Goal: Find contact information: Find contact information

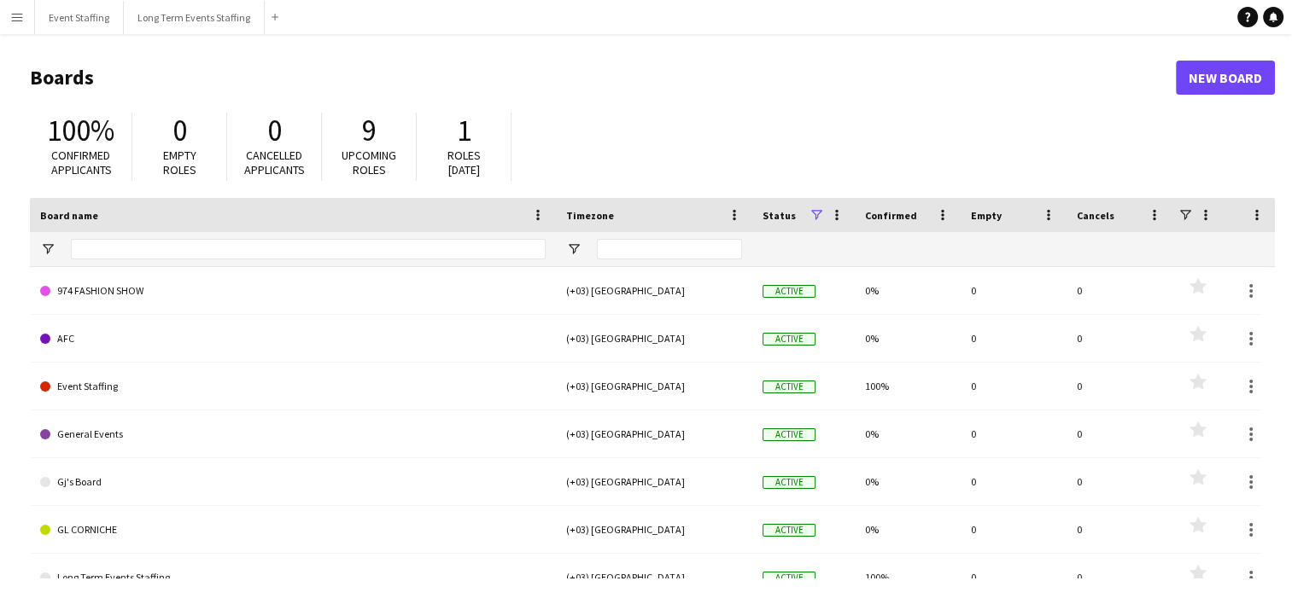
click at [15, 22] on app-icon "Menu" at bounding box center [17, 17] width 14 height 14
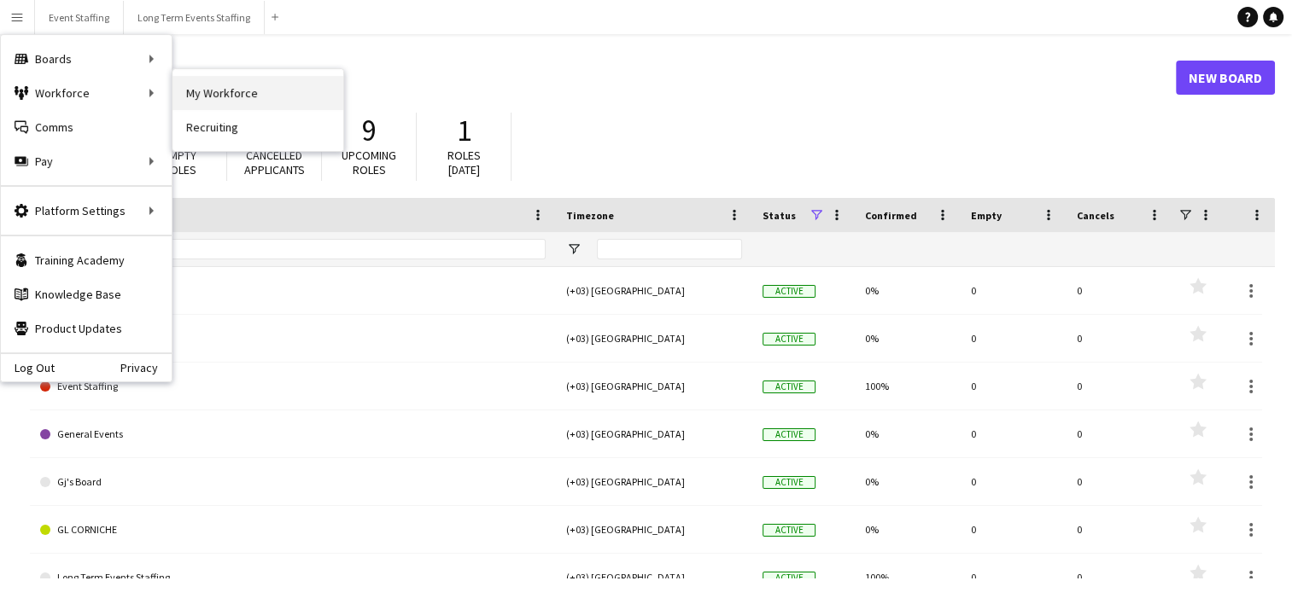
click at [200, 93] on link "My Workforce" at bounding box center [257, 93] width 171 height 34
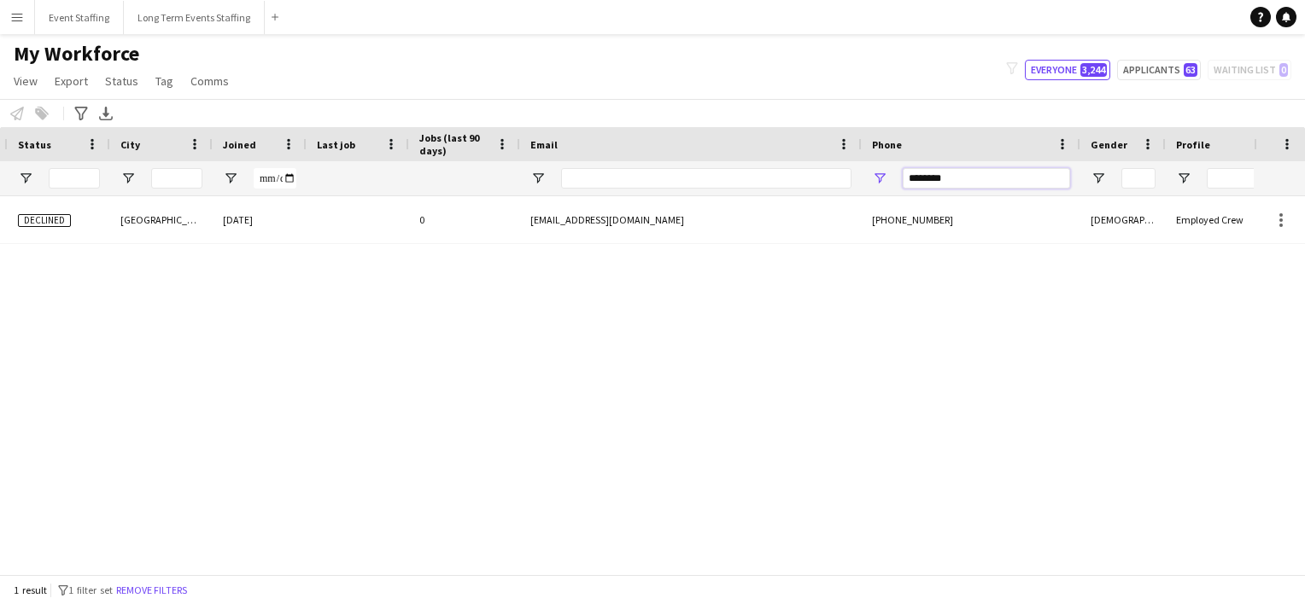
drag, startPoint x: 974, startPoint y: 182, endPoint x: 615, endPoint y: 184, distance: 359.4
click at [615, 184] on div at bounding box center [570, 178] width 2099 height 34
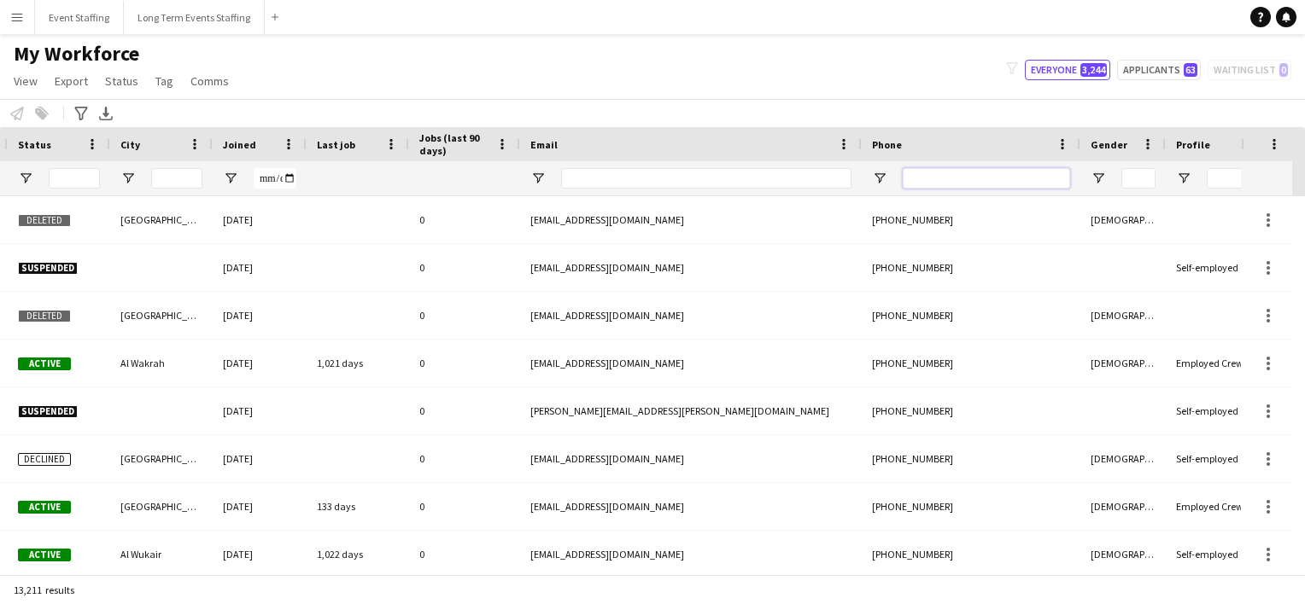
scroll to position [0, 42]
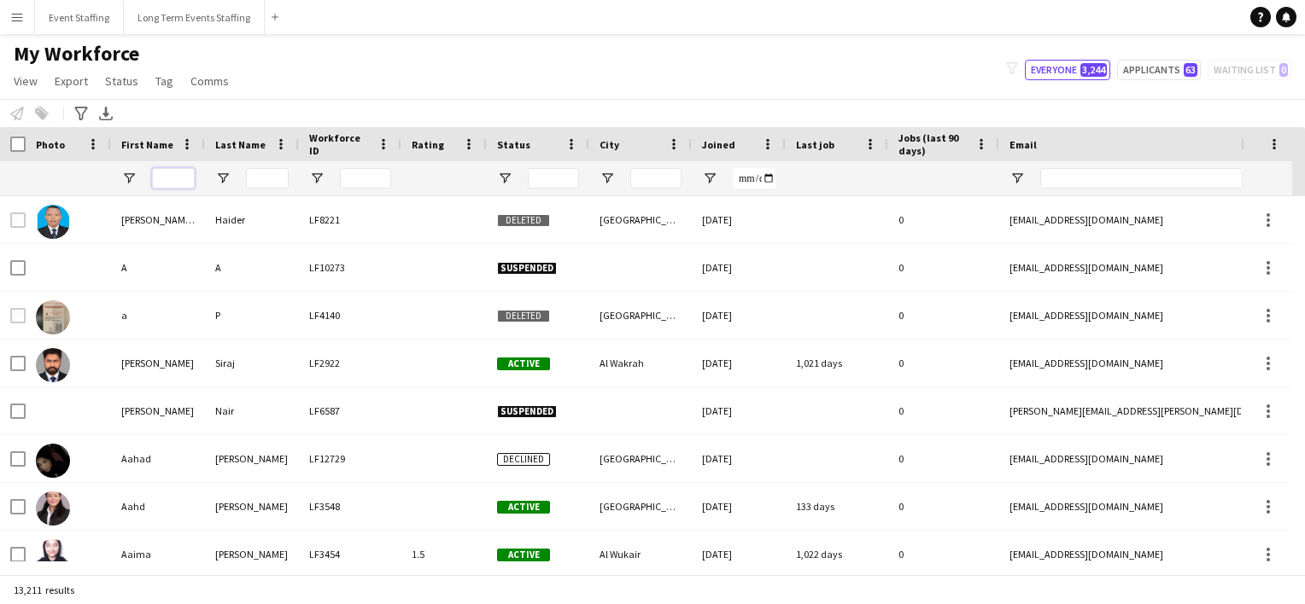
click at [161, 182] on input "First Name Filter Input" at bounding box center [173, 178] width 43 height 20
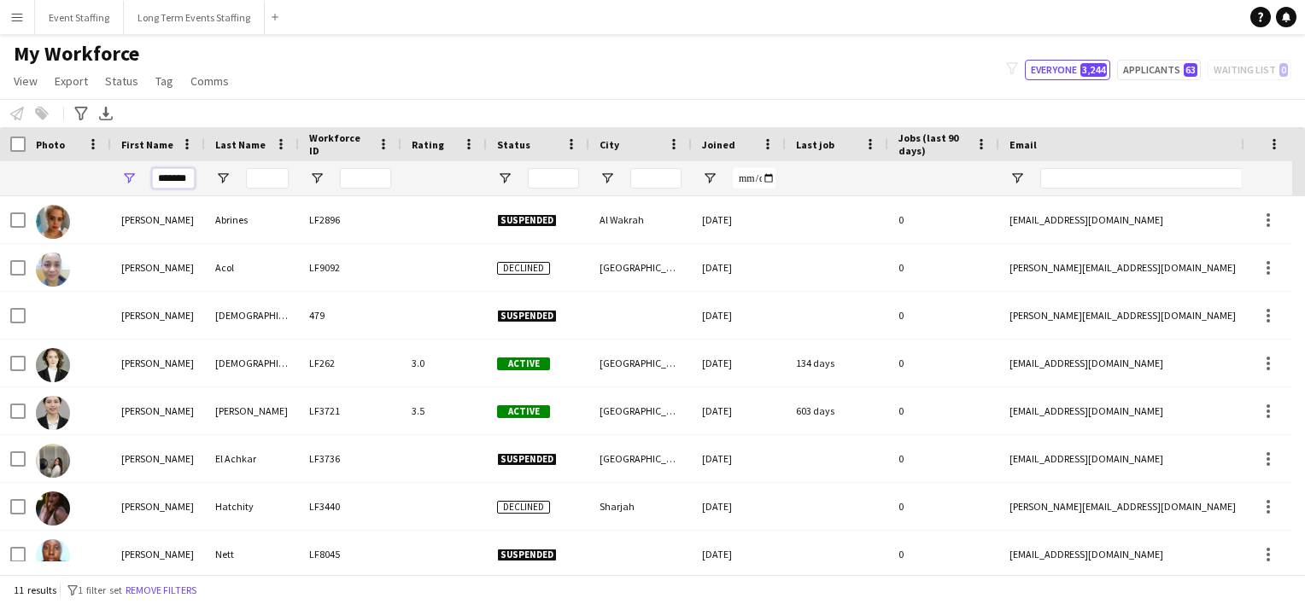
type input "*******"
click at [390, 83] on div "My Workforce View Views Default view New view Update view Delete view Edit name…" at bounding box center [652, 70] width 1305 height 58
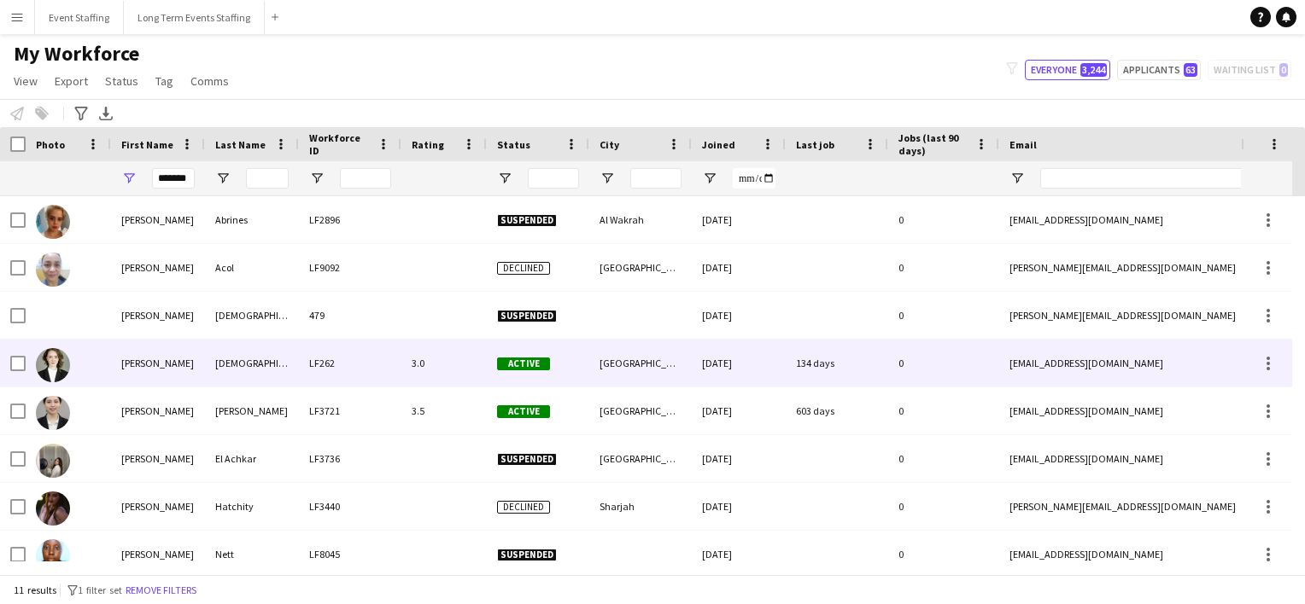
click at [169, 372] on div "[PERSON_NAME]" at bounding box center [158, 363] width 94 height 47
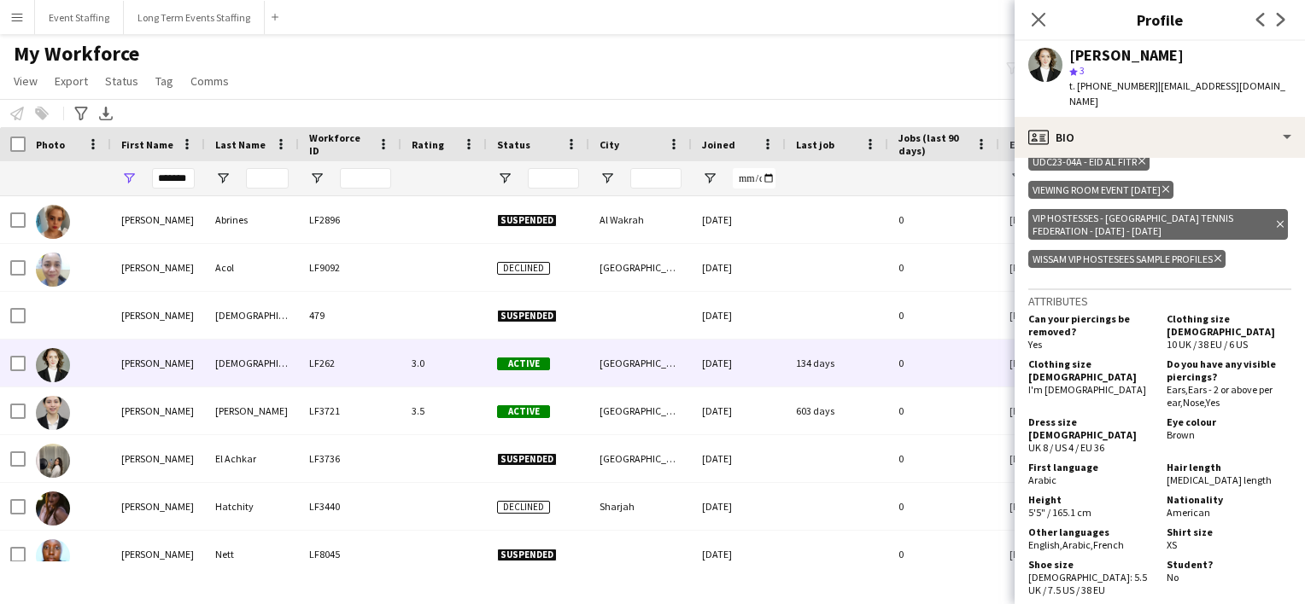
click at [632, 93] on div "My Workforce View Views Default view New view Update view Delete view Edit name…" at bounding box center [652, 70] width 1305 height 58
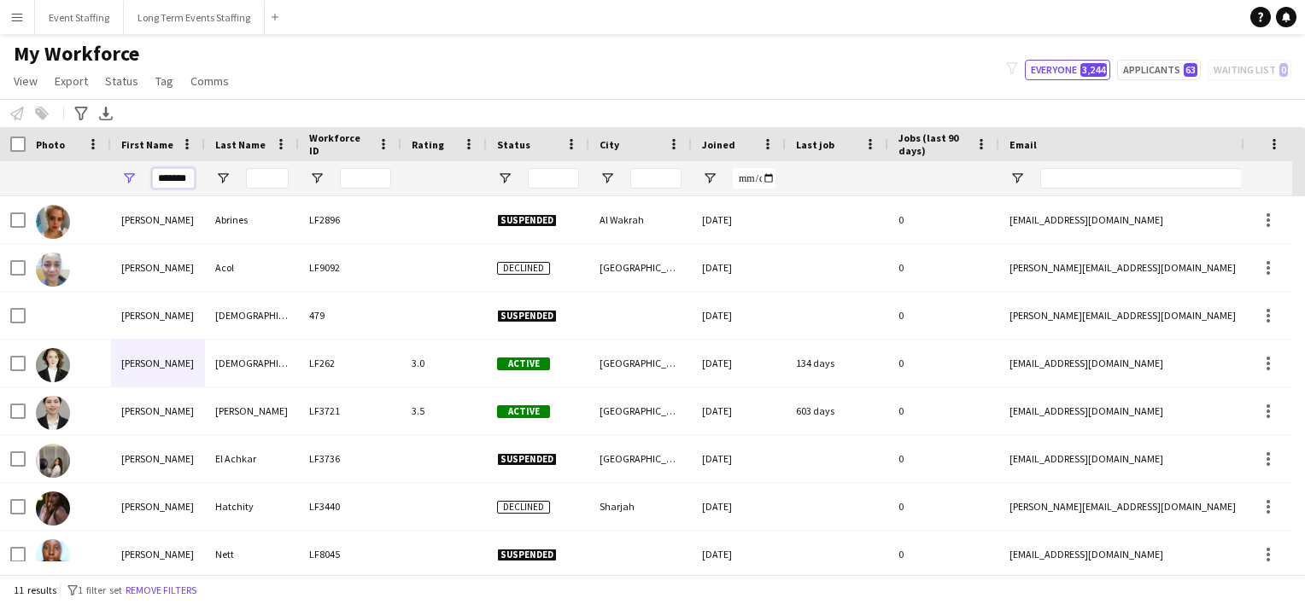
drag, startPoint x: 153, startPoint y: 178, endPoint x: 266, endPoint y: 187, distance: 113.1
click at [266, 187] on div at bounding box center [1049, 178] width 2099 height 34
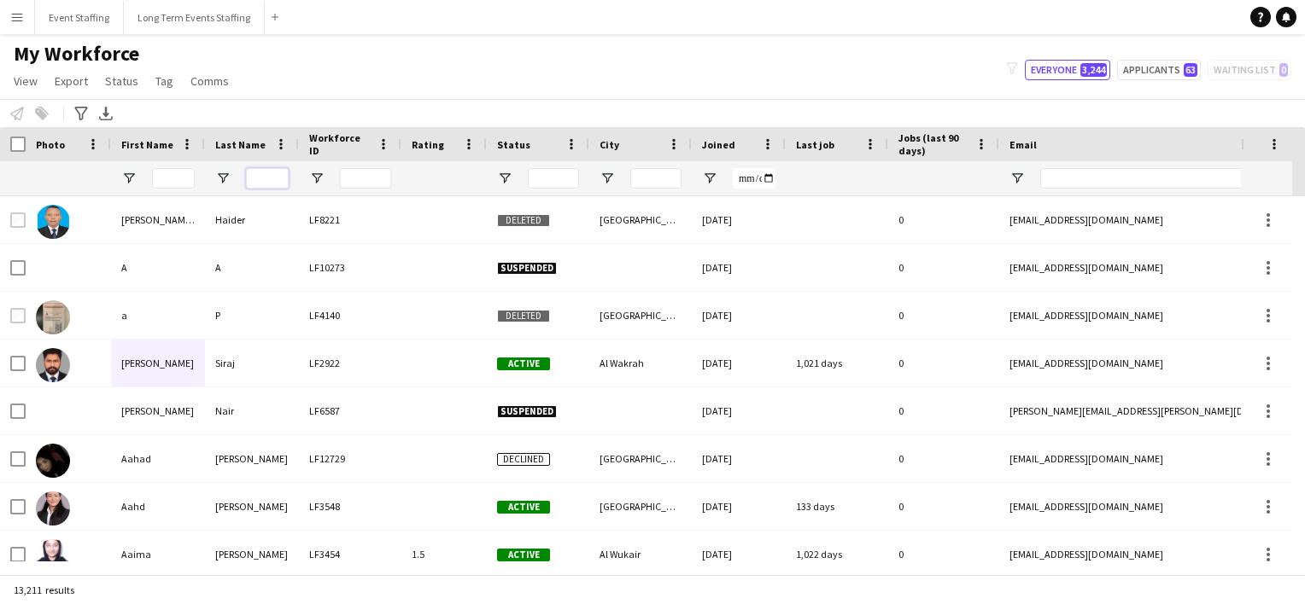
click at [266, 182] on input "Last Name Filter Input" at bounding box center [267, 178] width 43 height 20
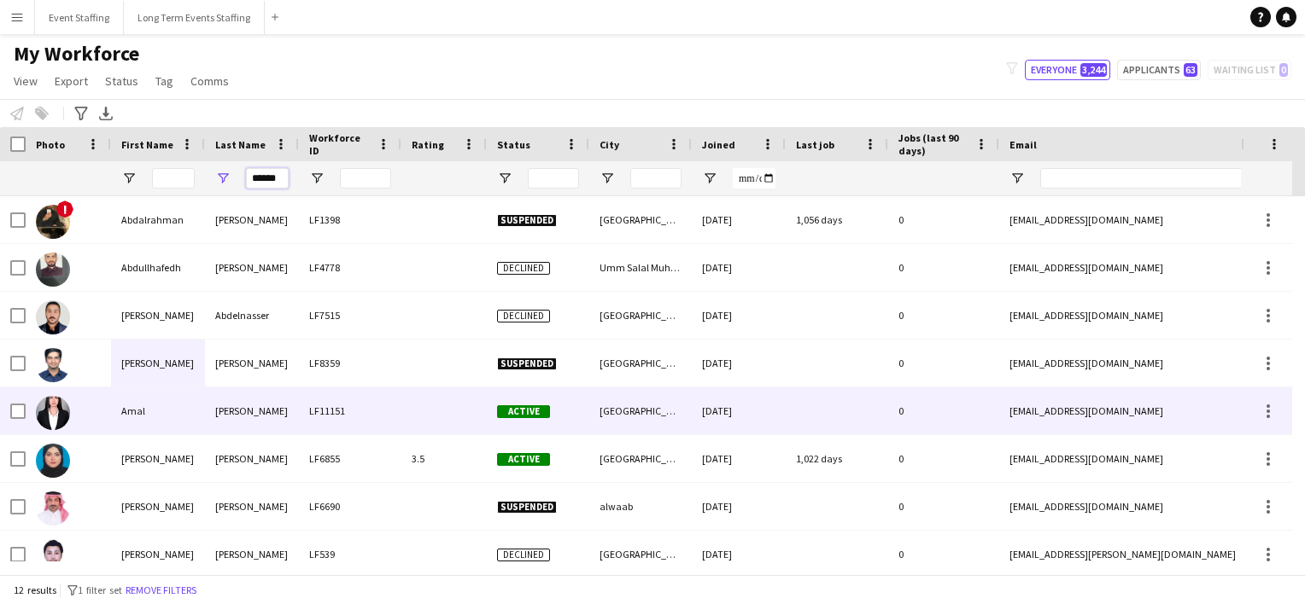
type input "******"
click at [133, 424] on div "Amal" at bounding box center [158, 411] width 94 height 47
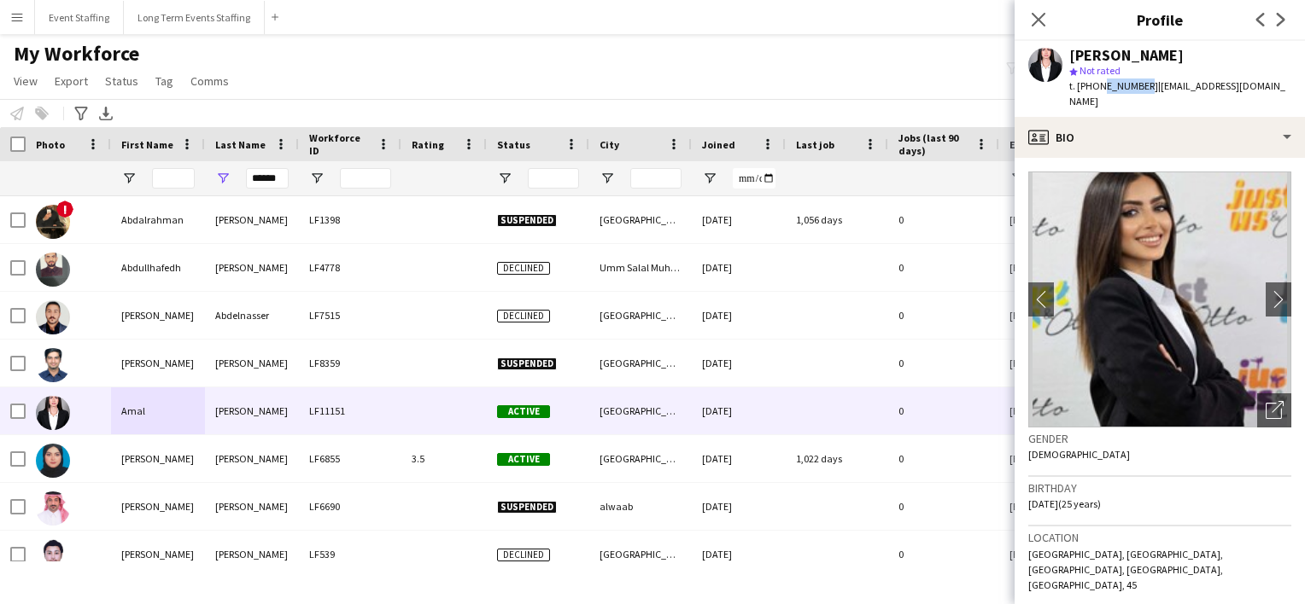
drag, startPoint x: 1138, startPoint y: 89, endPoint x: 1097, endPoint y: 84, distance: 41.3
click at [1097, 84] on span "t. [PHONE_NUMBER]" at bounding box center [1113, 85] width 89 height 13
copy span "33375335"
click at [1039, 30] on app-icon "Close pop-in" at bounding box center [1038, 20] width 25 height 25
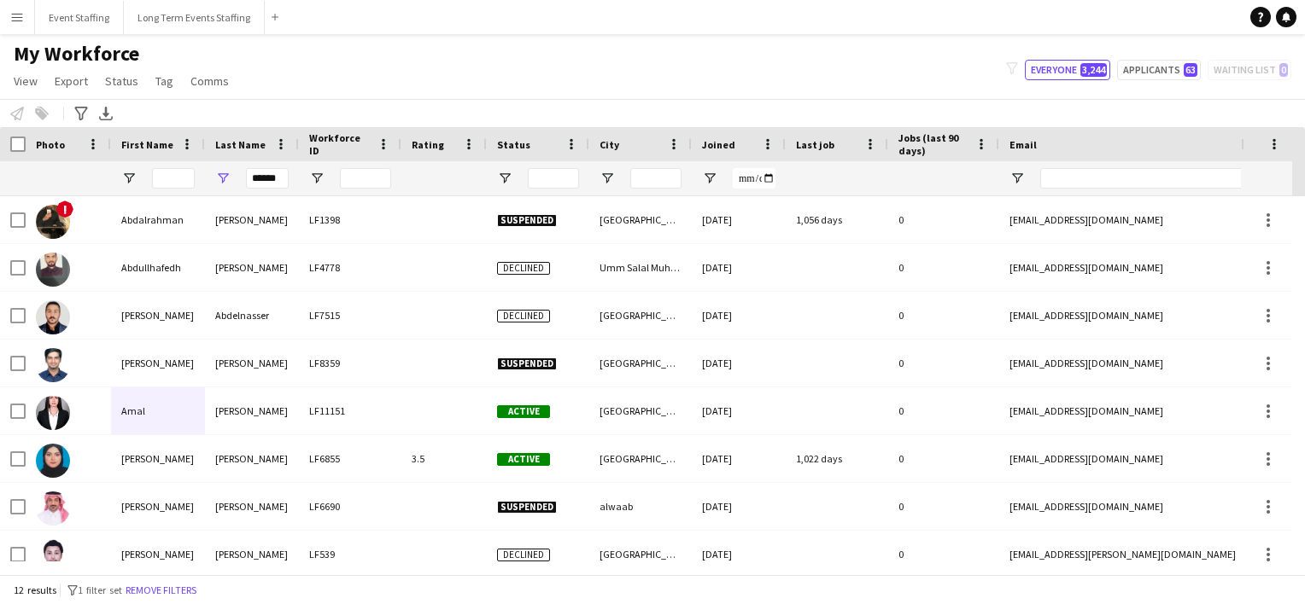
scroll to position [208, 0]
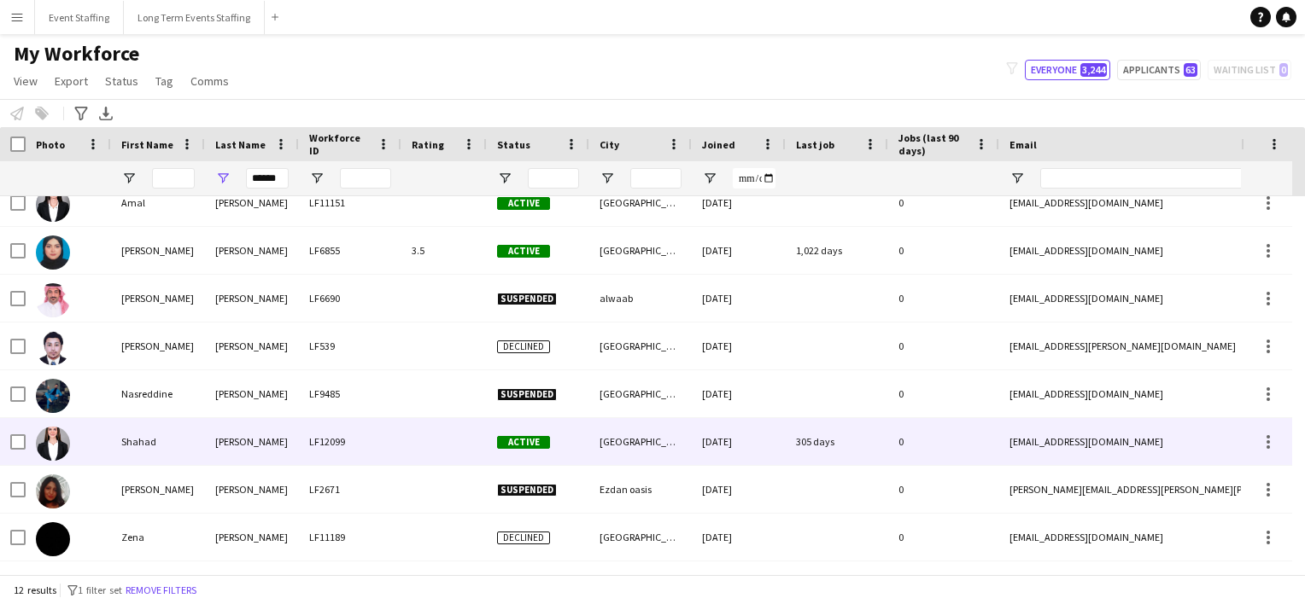
click at [103, 434] on div at bounding box center [68, 441] width 85 height 47
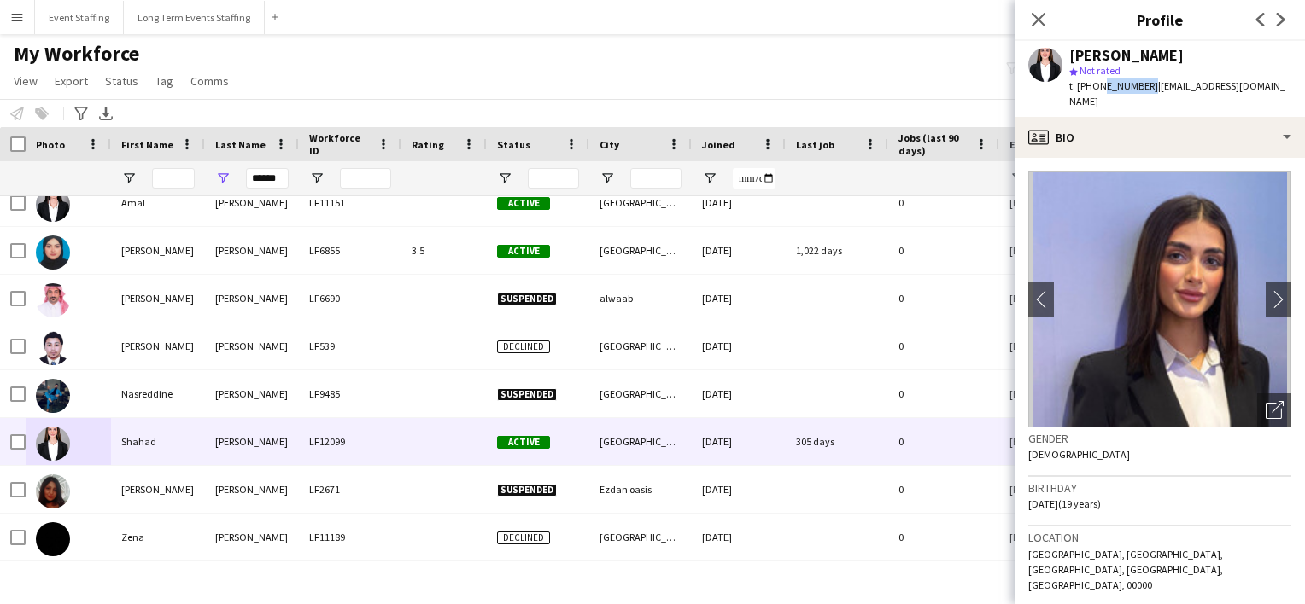
drag, startPoint x: 1140, startPoint y: 82, endPoint x: 1098, endPoint y: 85, distance: 42.0
click at [1098, 85] on div "t. [PHONE_NUMBER] | [EMAIL_ADDRESS][DOMAIN_NAME]" at bounding box center [1180, 94] width 222 height 31
copy span "50251323"
click at [1038, 17] on icon "Close pop-in" at bounding box center [1038, 19] width 16 height 16
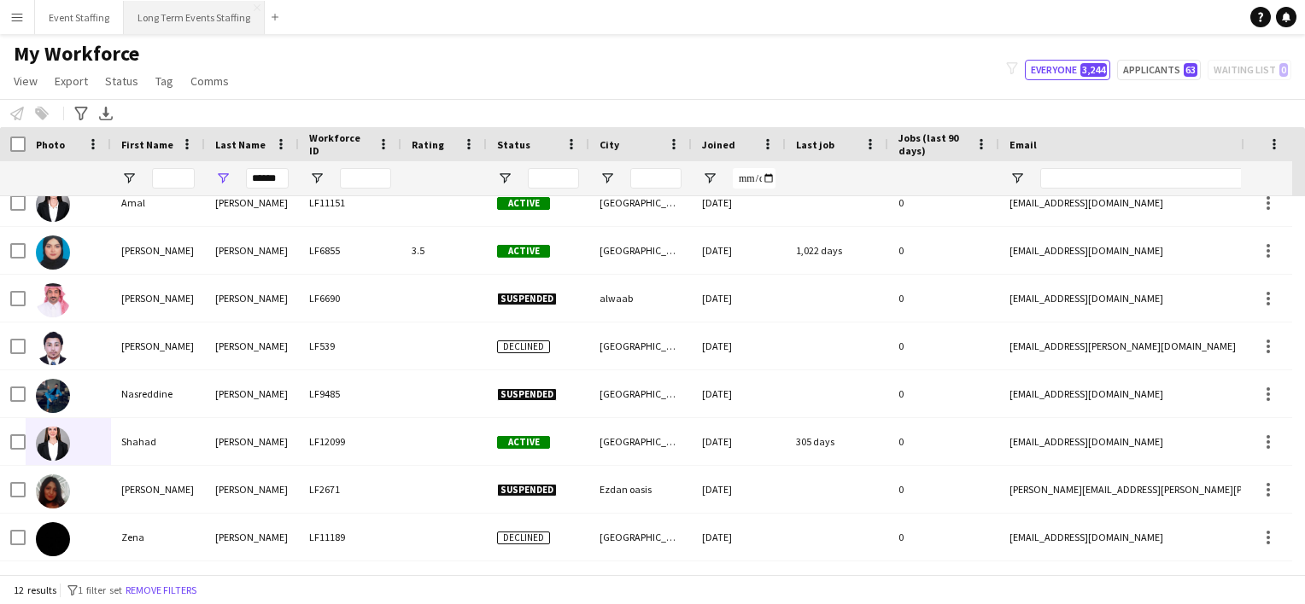
click at [164, 14] on button "Long Term Events Staffing Close" at bounding box center [194, 17] width 141 height 33
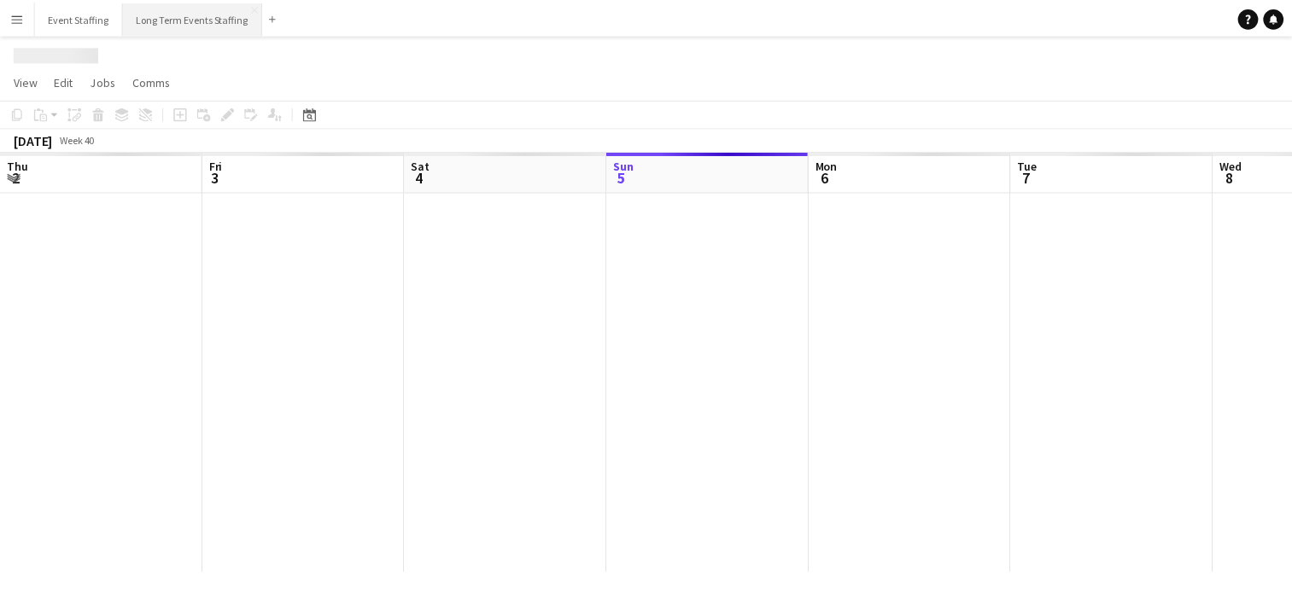
scroll to position [0, 408]
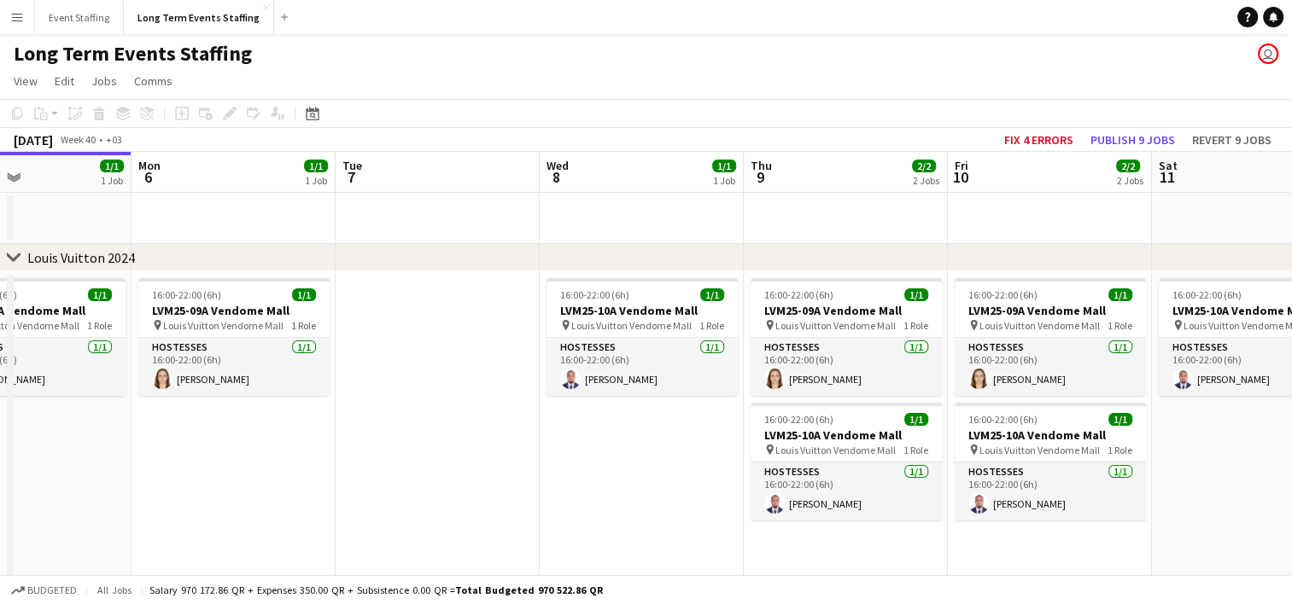
drag, startPoint x: 740, startPoint y: 491, endPoint x: 463, endPoint y: 403, distance: 291.1
click at [463, 403] on app-calendar-viewport "Thu 2 2/2 2 Jobs Fri 3 2/2 2 Jobs Sat 4 2/2 2 Jobs Sun 5 1/1 1 Job Mon 6 1/1 1 …" at bounding box center [646, 488] width 1292 height 672
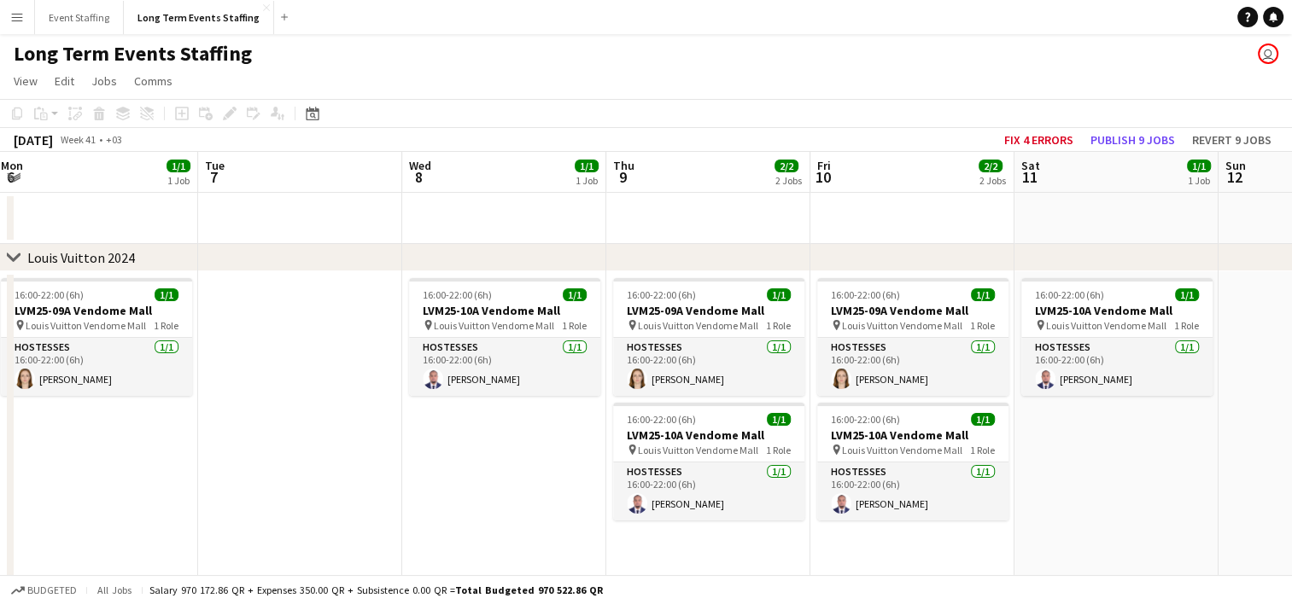
scroll to position [0, 622]
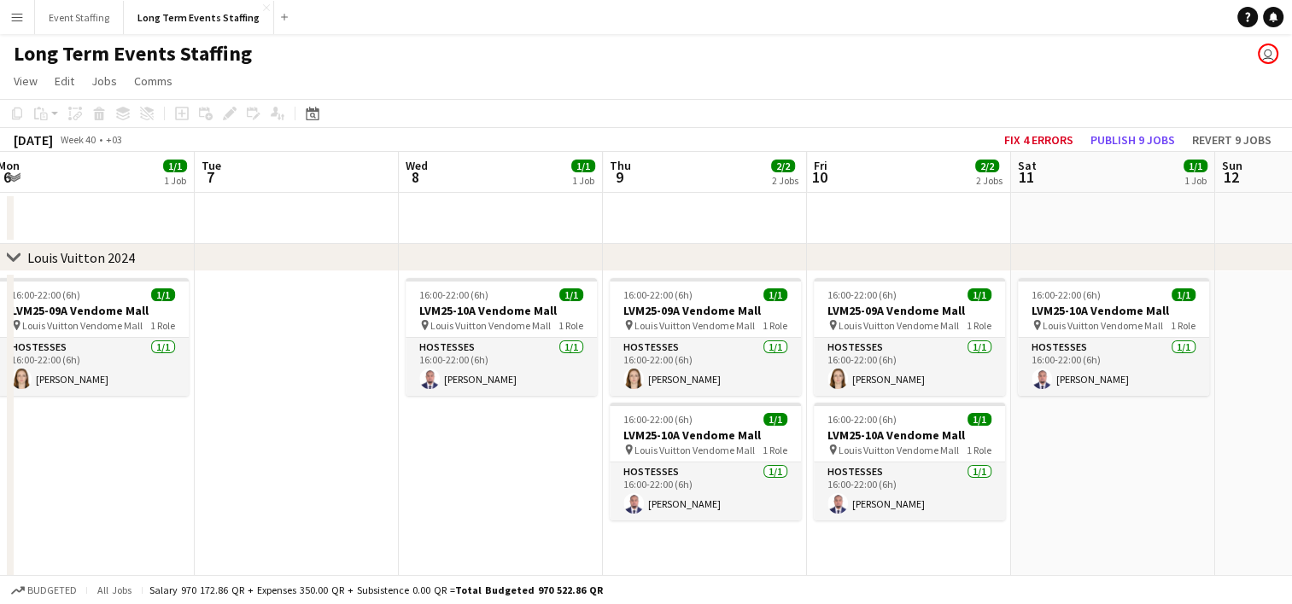
drag, startPoint x: 570, startPoint y: 493, endPoint x: 430, endPoint y: 462, distance: 143.5
click at [430, 462] on app-calendar-viewport "Fri 3 2/2 2 Jobs Sat 4 2/2 2 Jobs Sun 5 1/1 1 Job Mon 6 1/1 1 Job Tue 7 Wed 8 1…" at bounding box center [646, 488] width 1292 height 672
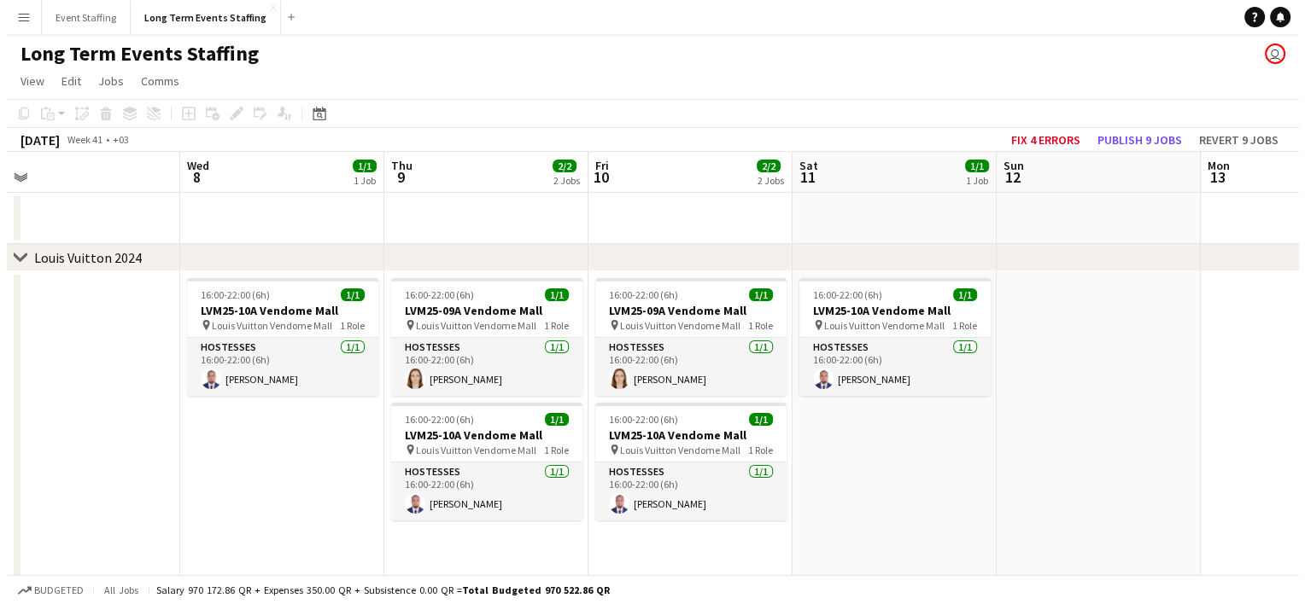
scroll to position [0, 441]
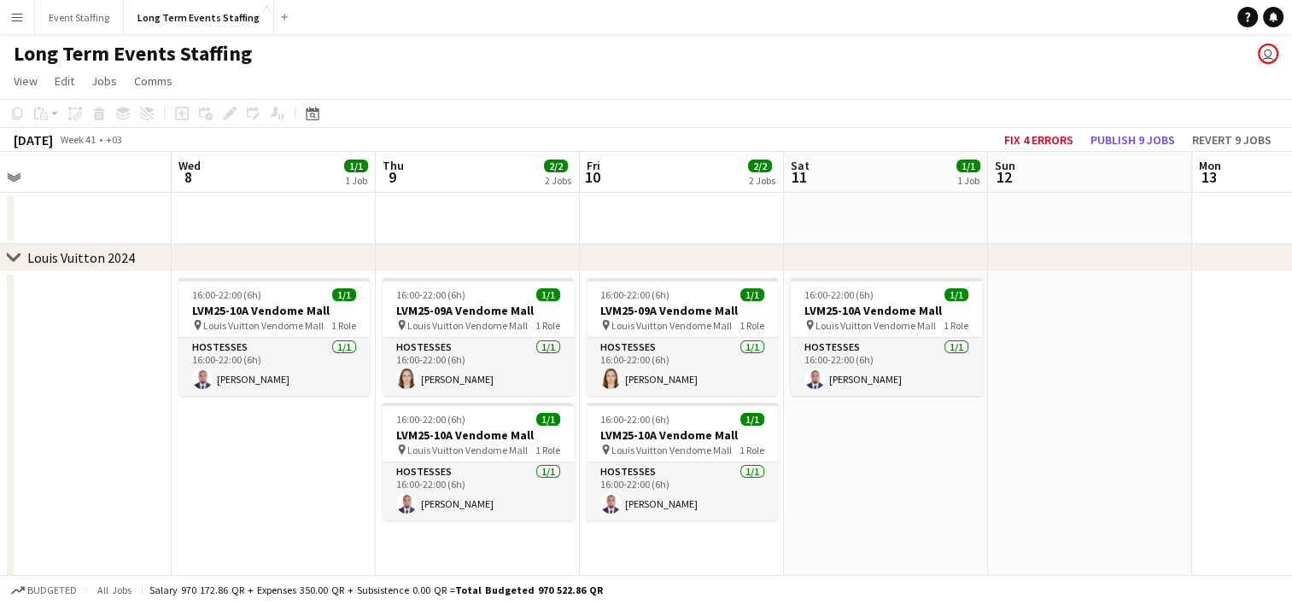
drag, startPoint x: 1110, startPoint y: 512, endPoint x: 882, endPoint y: 440, distance: 239.2
click at [882, 440] on app-calendar-viewport "Sun 5 1/1 1 Job Mon 6 1/1 1 Job Tue 7 Wed 8 1/1 1 Job Thu 9 2/2 2 Jobs Fri 10 2…" at bounding box center [646, 488] width 1292 height 672
click at [61, 13] on button "Event Staffing Close" at bounding box center [79, 17] width 89 height 33
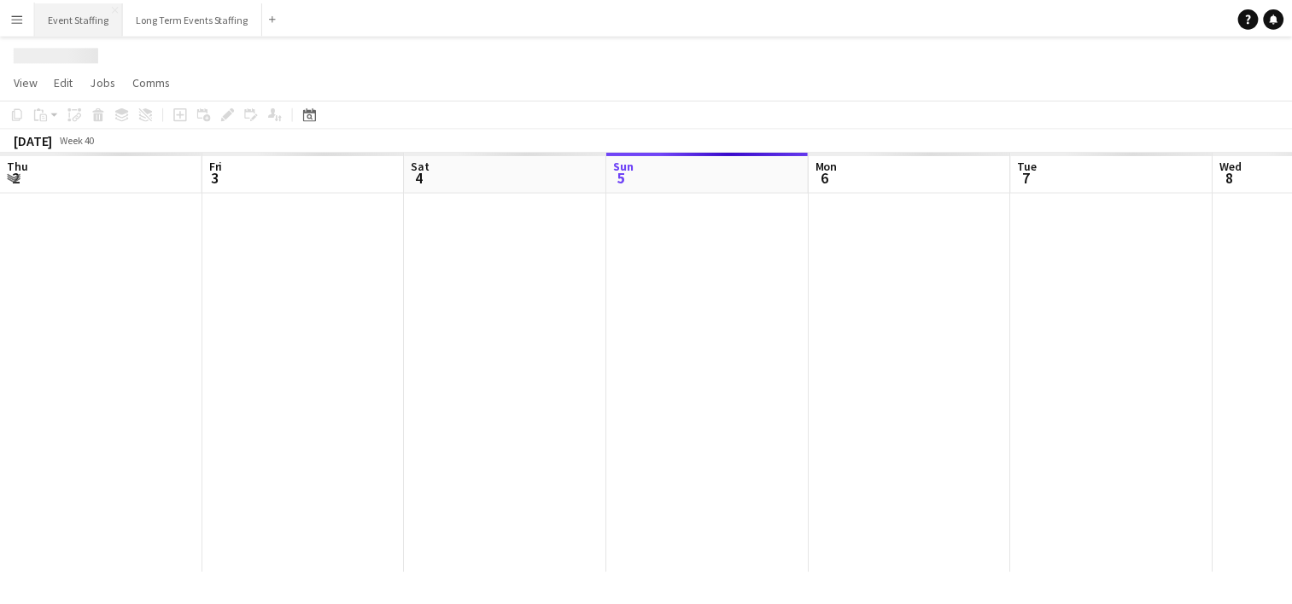
scroll to position [0, 408]
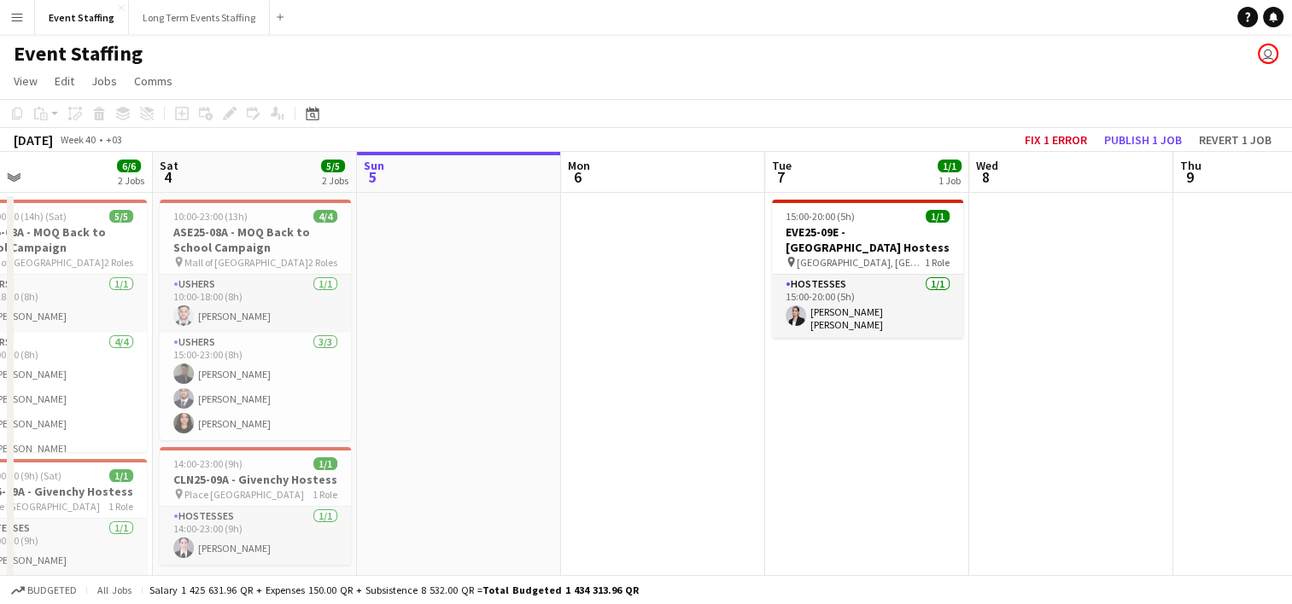
drag, startPoint x: 323, startPoint y: 390, endPoint x: 475, endPoint y: 392, distance: 152.0
click at [475, 392] on app-calendar-viewport "Wed 1 5/5 2 Jobs Thu 2 5/5 1 Job Fri 3 6/6 2 Jobs Sat 4 5/5 2 Jobs Sun 5 Mon 6 …" at bounding box center [646, 429] width 1292 height 555
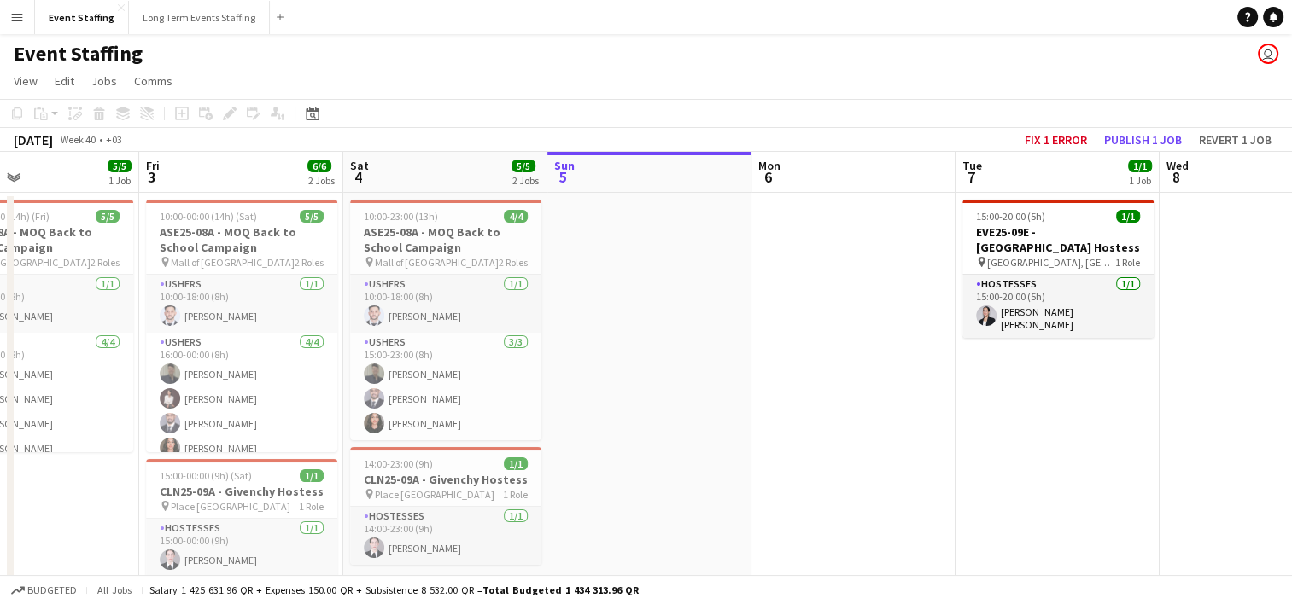
scroll to position [0, 475]
drag, startPoint x: 427, startPoint y: 393, endPoint x: 616, endPoint y: 415, distance: 190.8
click at [616, 415] on app-calendar-viewport "Tue 30 6/6 3 Jobs Wed 1 5/5 2 Jobs Thu 2 5/5 1 Job Fri 3 6/6 2 Jobs Sat 4 5/5 2…" at bounding box center [646, 495] width 1292 height 686
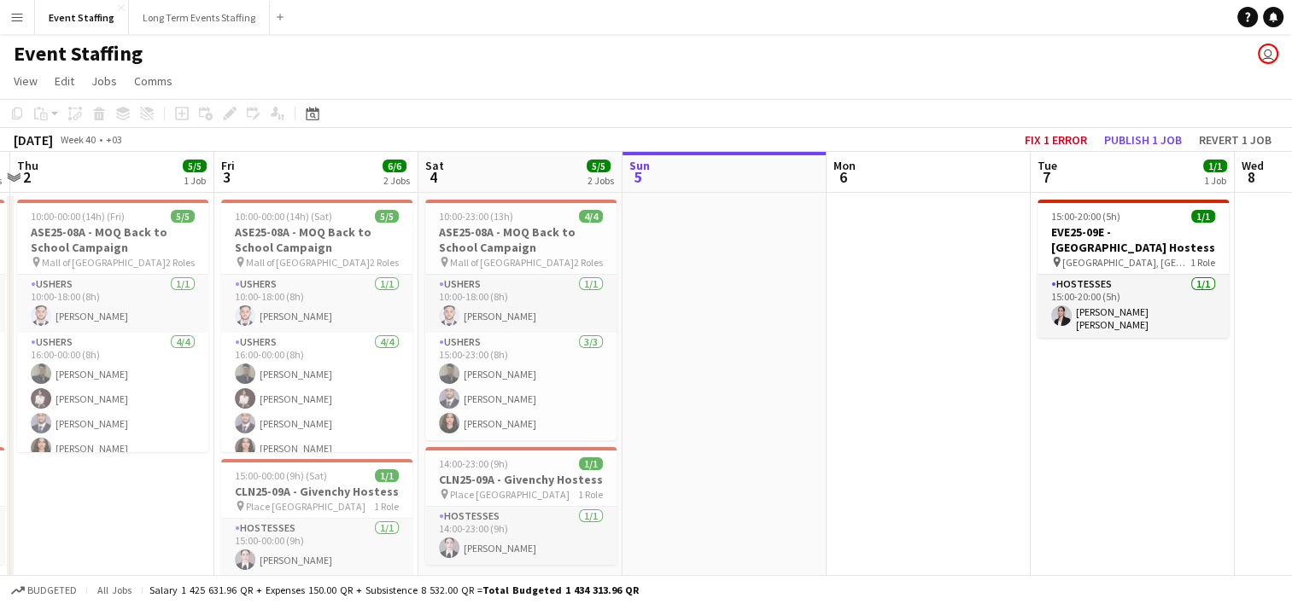
scroll to position [0, 395]
drag, startPoint x: 631, startPoint y: 400, endPoint x: 710, endPoint y: 426, distance: 83.4
click at [710, 426] on app-calendar-viewport "Tue 30 6/6 3 Jobs Wed 1 5/5 2 Jobs Thu 2 5/5 1 Job Fri 3 6/6 2 Jobs Sat 4 5/5 2…" at bounding box center [646, 495] width 1292 height 686
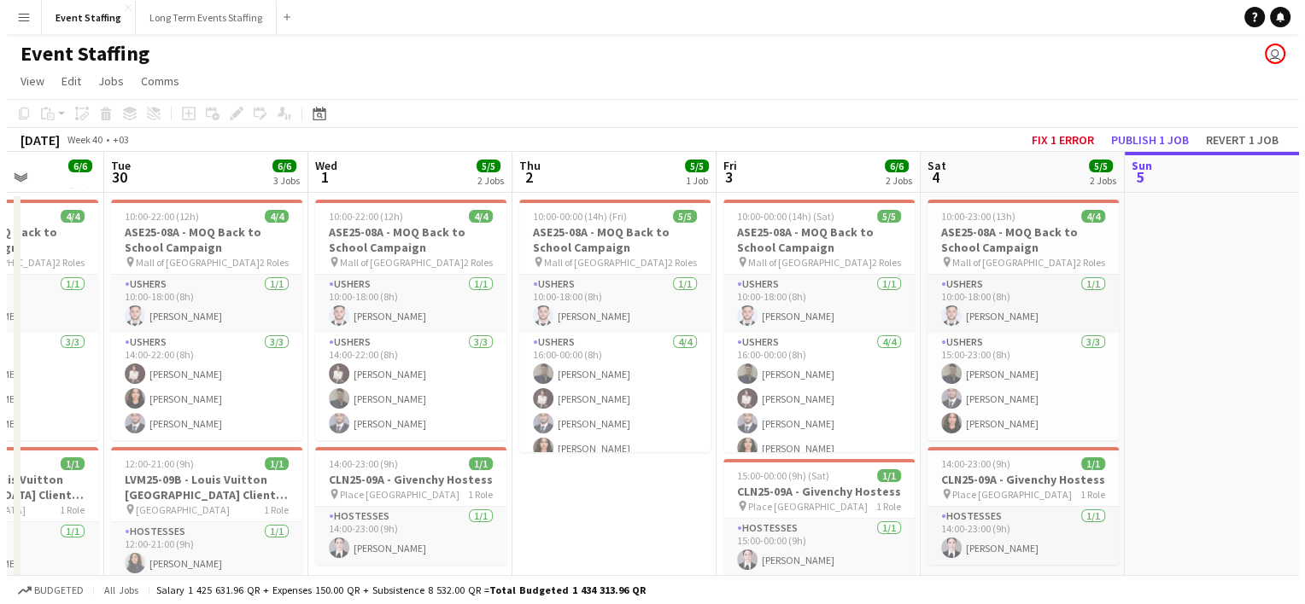
scroll to position [0, 517]
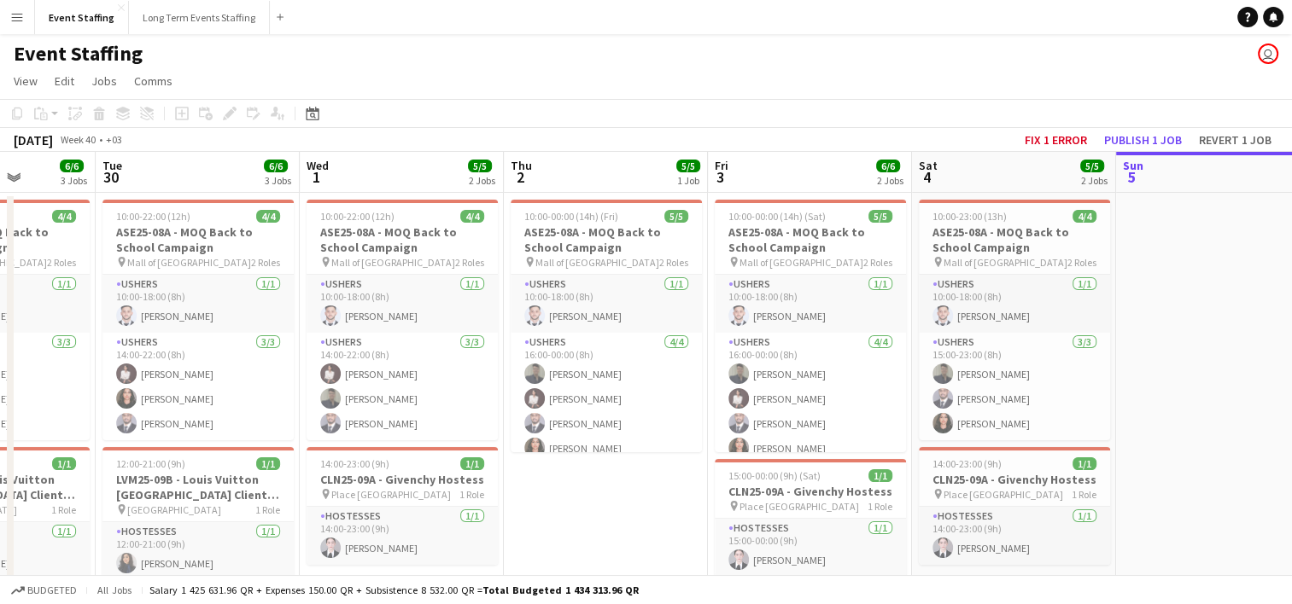
drag, startPoint x: 675, startPoint y: 400, endPoint x: 1166, endPoint y: 371, distance: 491.8
click at [1166, 371] on app-calendar-viewport "Sat 27 7/7 4 Jobs Sun 28 7/7 4 Jobs Mon 29 6/6 3 Jobs Tue 30 6/6 3 Jobs Wed 1 5…" at bounding box center [646, 565] width 1292 height 826
click at [207, 23] on button "Long Term Events Staffing Close" at bounding box center [199, 17] width 141 height 33
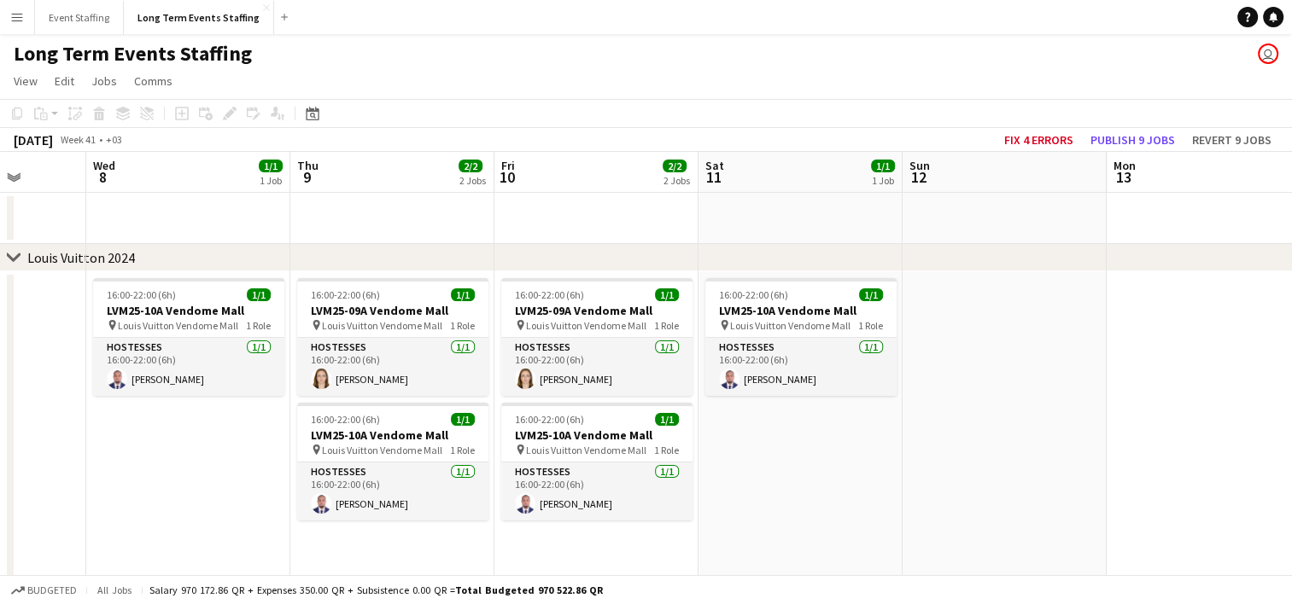
scroll to position [0, 766]
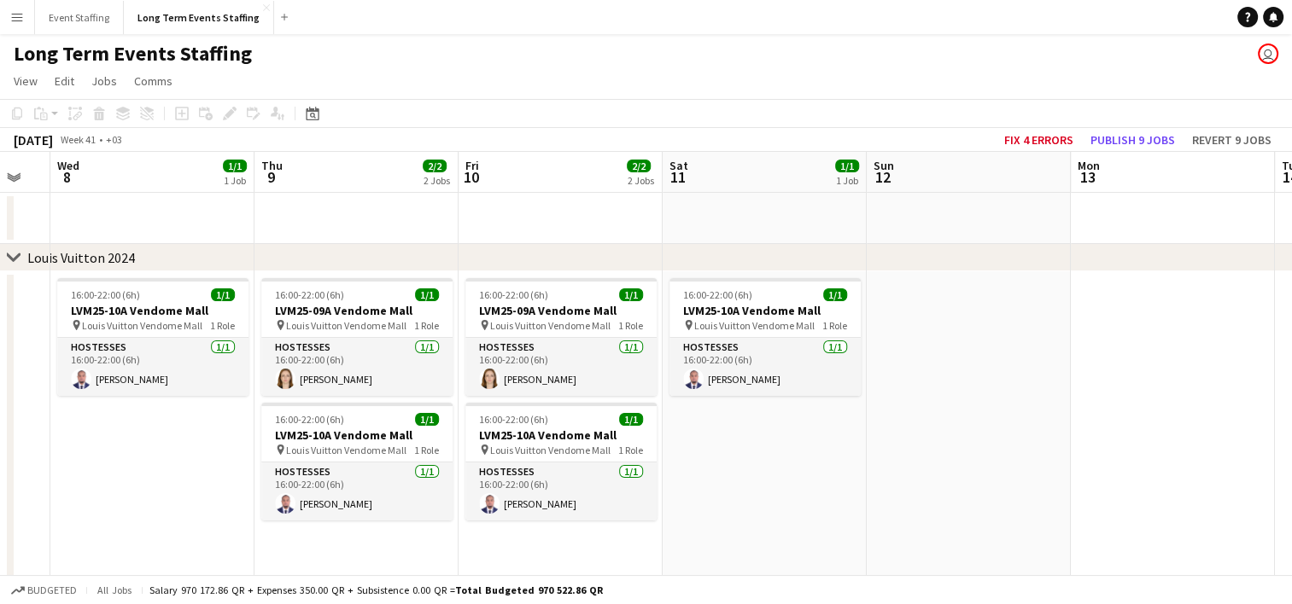
drag, startPoint x: 793, startPoint y: 463, endPoint x: -3, endPoint y: 318, distance: 809.7
click at [0, 318] on html "Menu Boards Boards Boards All jobs Status Workforce Workforce My Workforce Recr…" at bounding box center [646, 426] width 1292 height 853
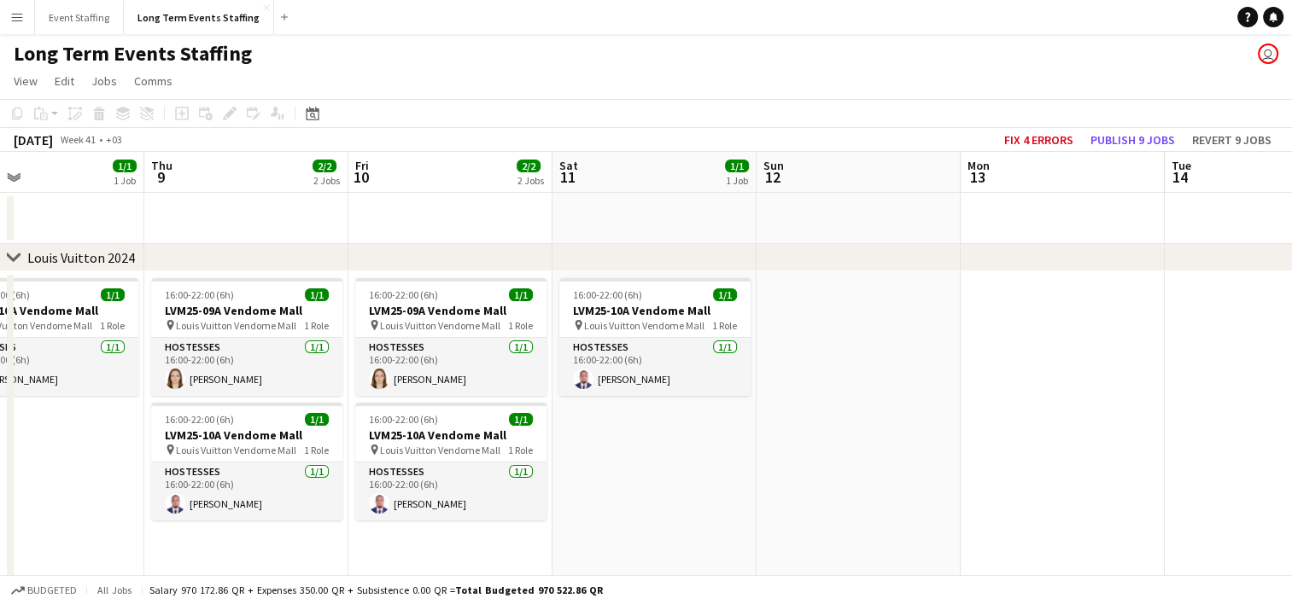
scroll to position [0, 464]
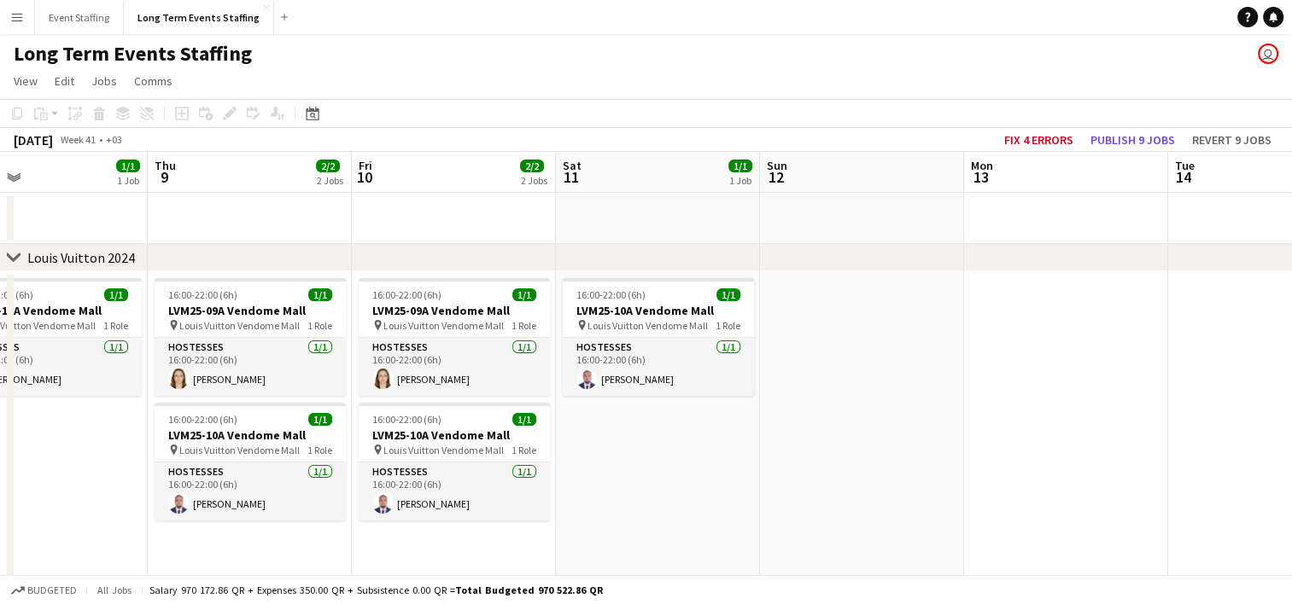
drag, startPoint x: 786, startPoint y: 459, endPoint x: 680, endPoint y: 430, distance: 110.6
click at [680, 430] on app-calendar-viewport "Mon 6 1/1 1 Job Tue 7 Wed 8 1/1 1 Job Thu 9 2/2 2 Jobs Fri 10 2/2 2 Jobs Sat 11…" at bounding box center [646, 488] width 1292 height 672
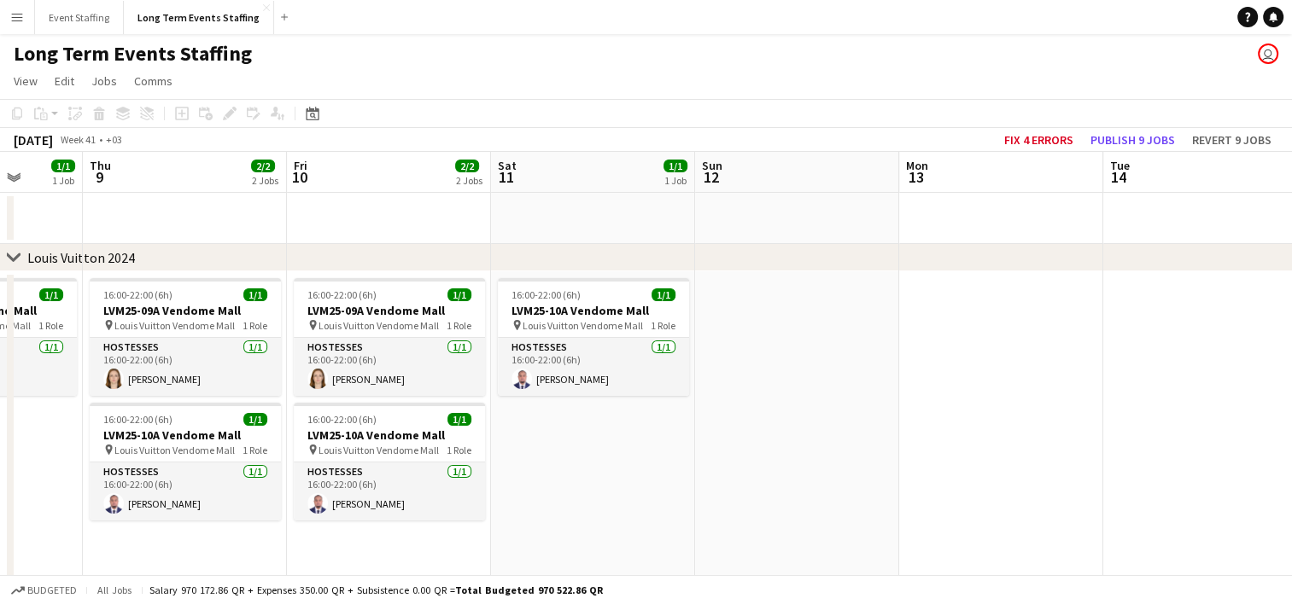
scroll to position [0, 533]
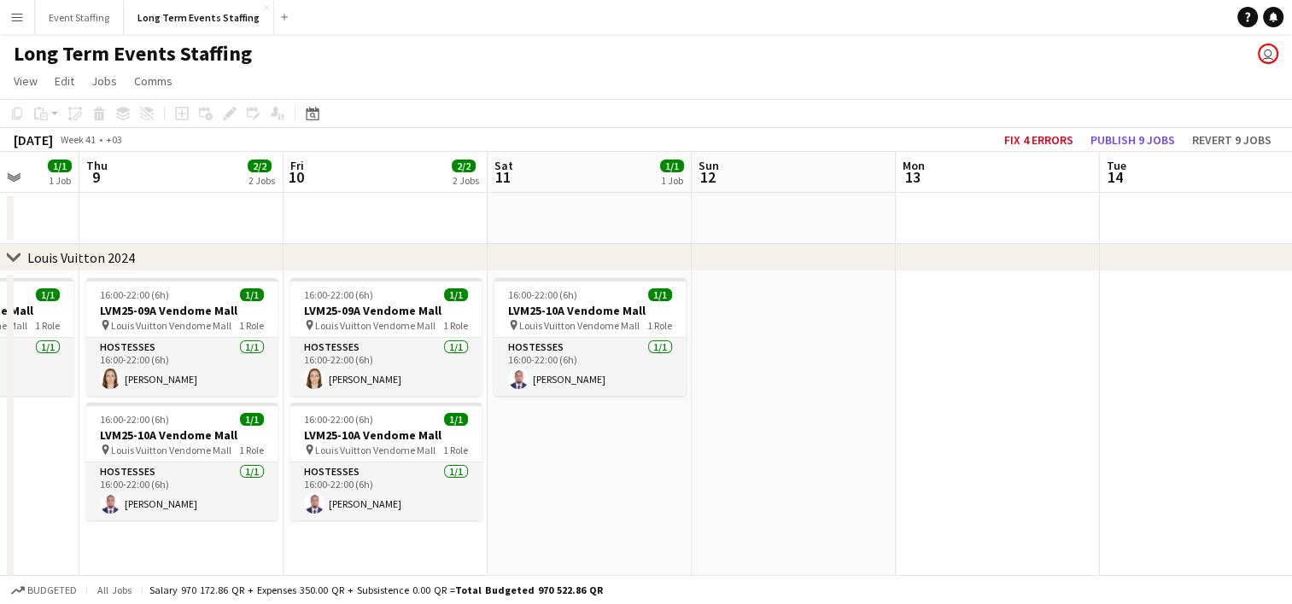
drag, startPoint x: 739, startPoint y: 485, endPoint x: 670, endPoint y: 474, distance: 69.2
click at [670, 474] on app-calendar-viewport "Mon 6 1/1 1 Job Tue 7 Wed 8 1/1 1 Job Thu 9 2/2 2 Jobs Fri 10 2/2 2 Jobs Sat 11…" at bounding box center [646, 488] width 1292 height 672
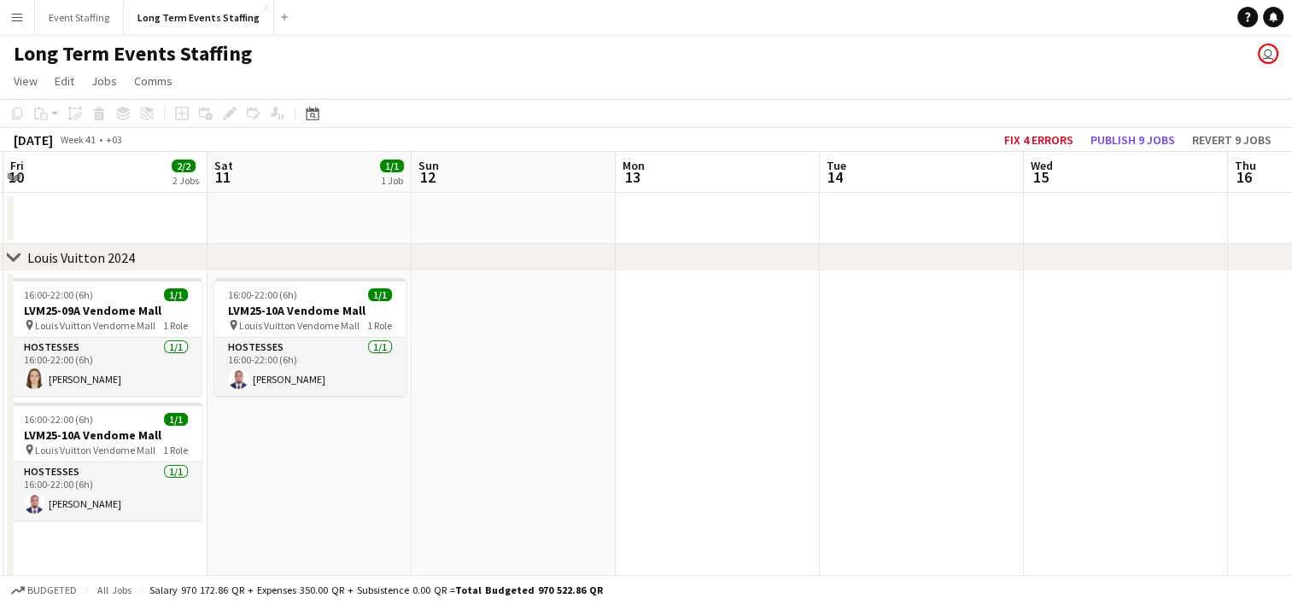
drag, startPoint x: 764, startPoint y: 504, endPoint x: 485, endPoint y: 441, distance: 286.2
click at [485, 441] on app-calendar-viewport "Mon 6 1/1 1 Job Tue 7 Wed 8 1/1 1 Job Thu 9 2/2 2 Jobs Fri 10 2/2 2 Jobs Sat 11…" at bounding box center [646, 488] width 1292 height 672
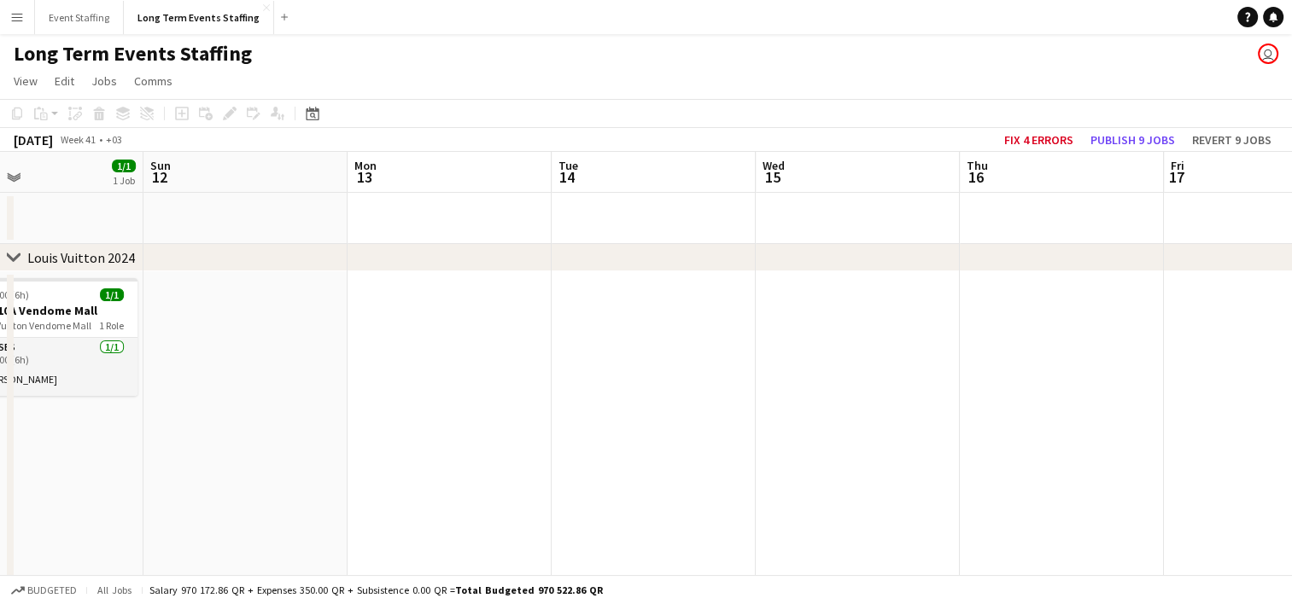
drag, startPoint x: 846, startPoint y: 464, endPoint x: 510, endPoint y: 418, distance: 339.5
click at [510, 418] on app-calendar-viewport "Wed 8 1/1 1 Job Thu 9 2/2 2 Jobs Fri 10 2/2 2 Jobs Sat 11 1/1 1 Job Sun 12 Mon …" at bounding box center [646, 488] width 1292 height 672
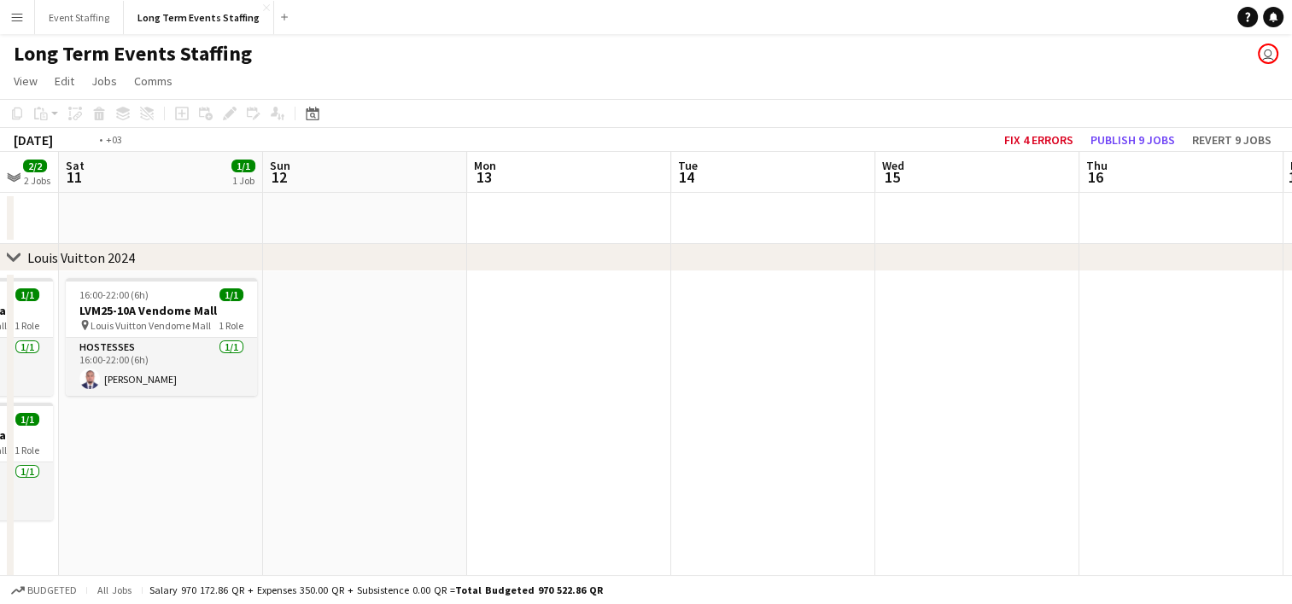
scroll to position [0, 659]
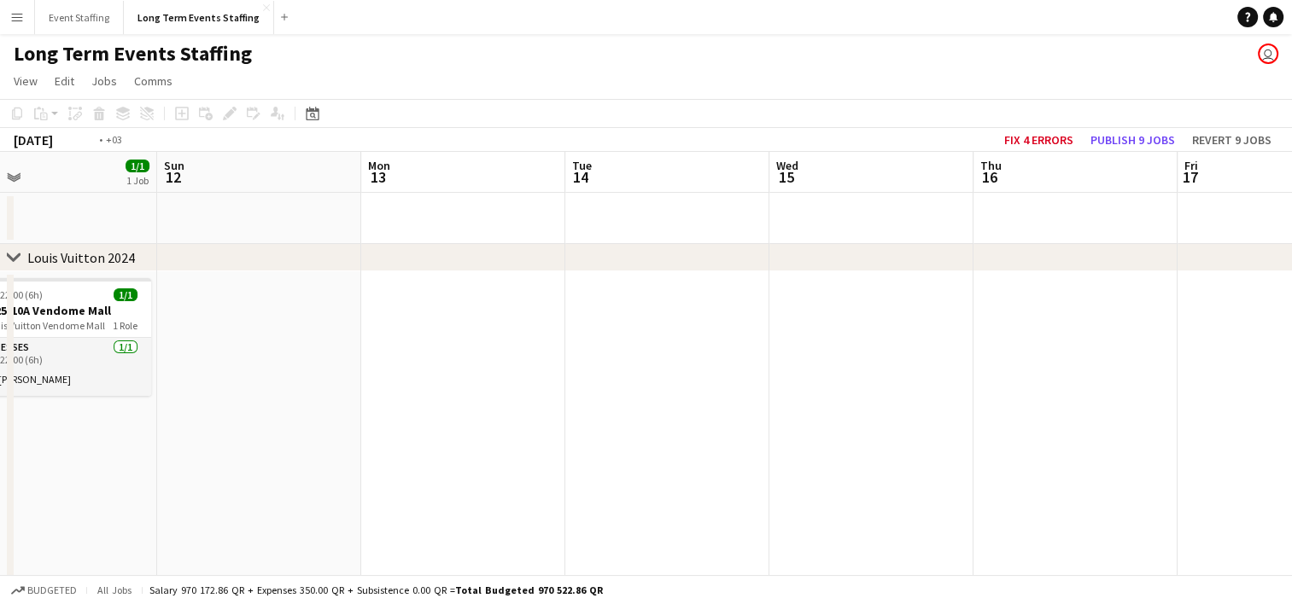
drag, startPoint x: 1031, startPoint y: 441, endPoint x: 704, endPoint y: 415, distance: 327.1
click at [704, 415] on app-calendar-viewport "Wed 8 1/1 1 Job Thu 9 2/2 2 Jobs Fri 10 2/2 2 Jobs Sat 11 1/1 1 Job Sun 12 Mon …" at bounding box center [646, 488] width 1292 height 672
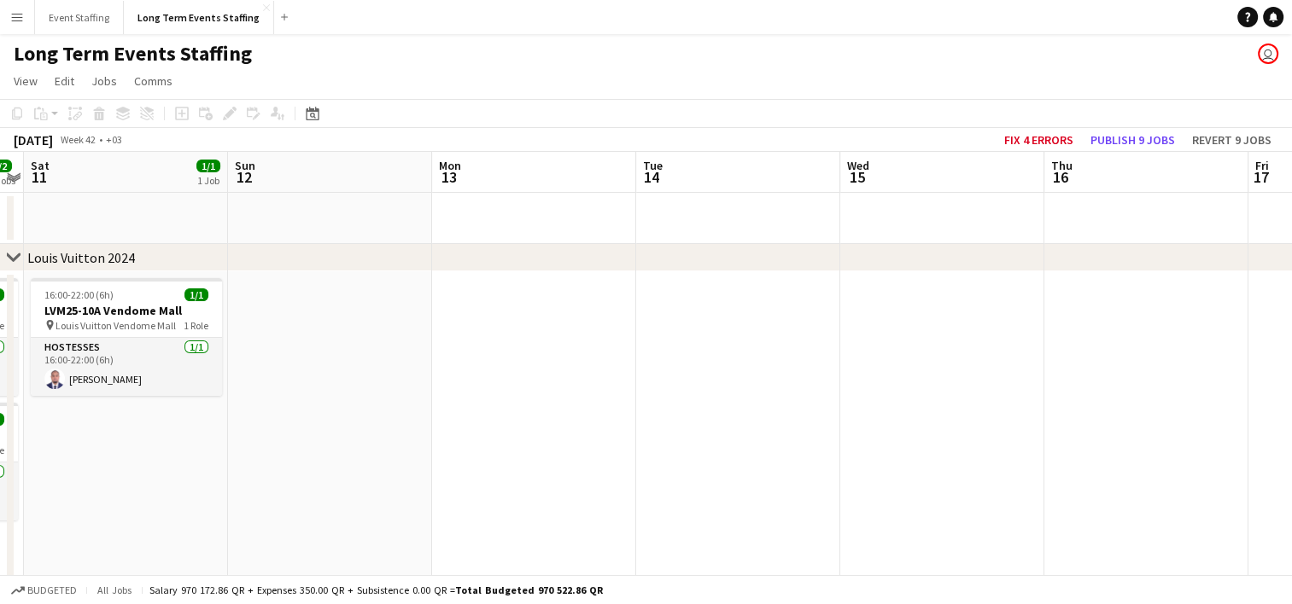
drag, startPoint x: 553, startPoint y: 430, endPoint x: 1038, endPoint y: 432, distance: 485.0
click at [1038, 432] on app-calendar-viewport "Thu 9 2/2 2 Jobs Fri 10 2/2 2 Jobs Sat 11 1/1 1 Job Sun 12 Mon 13 Tue 14 Wed 15…" at bounding box center [646, 488] width 1292 height 672
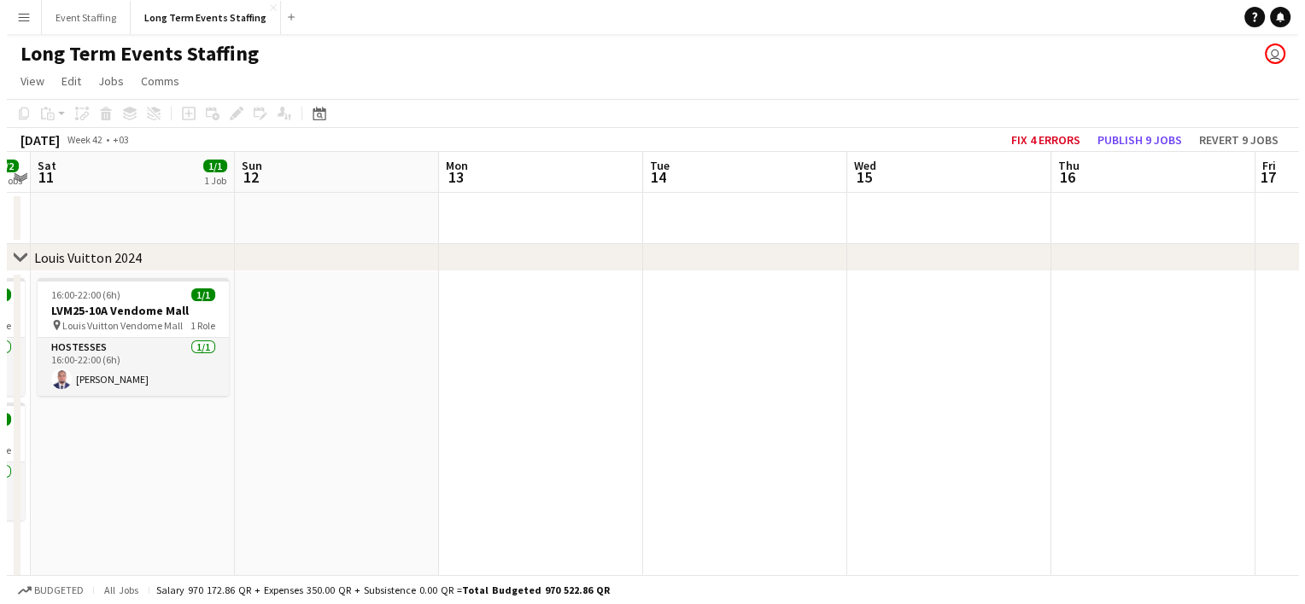
scroll to position [0, 378]
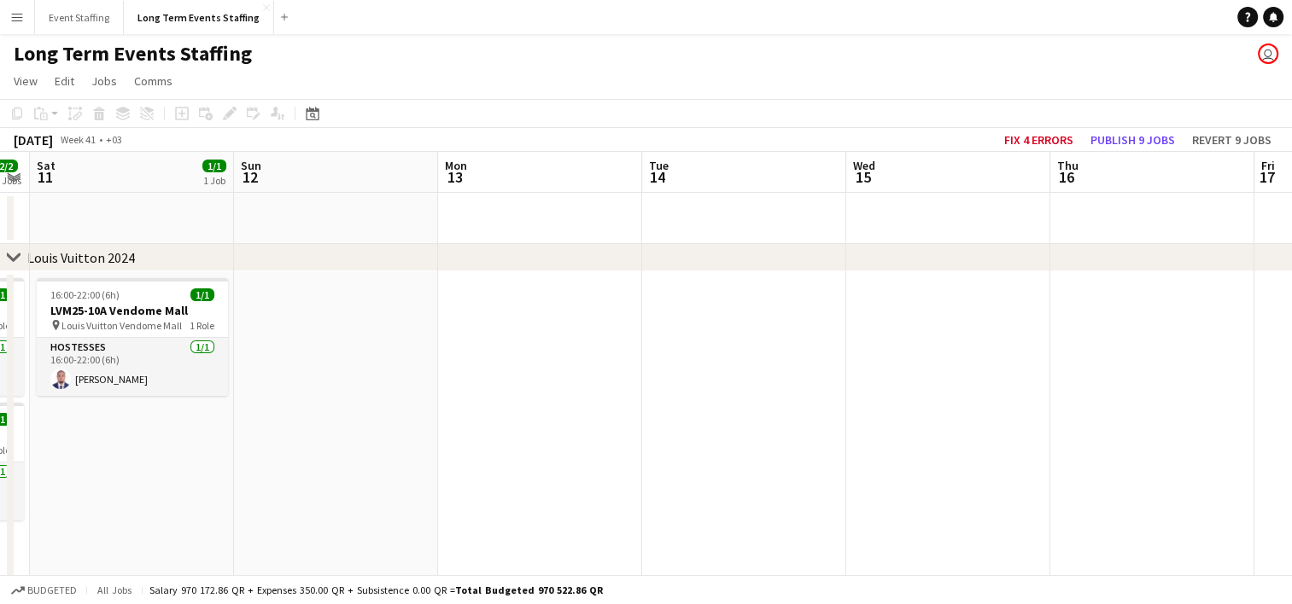
click at [10, 30] on button "Menu" at bounding box center [17, 17] width 34 height 34
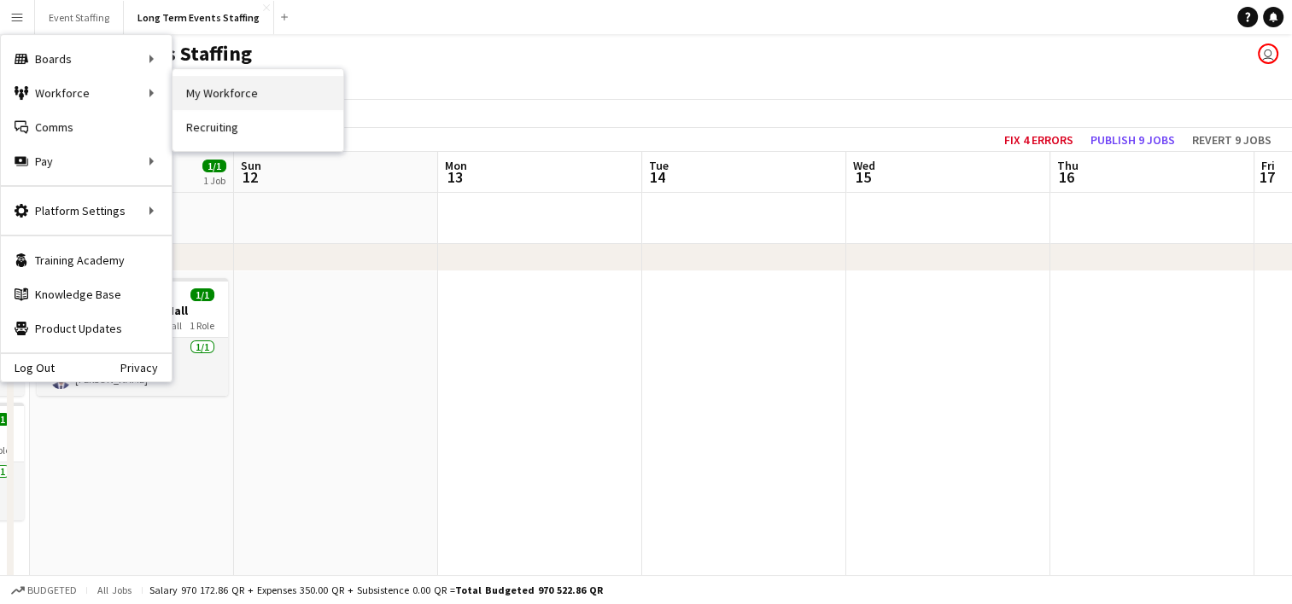
click at [251, 102] on link "My Workforce" at bounding box center [257, 93] width 171 height 34
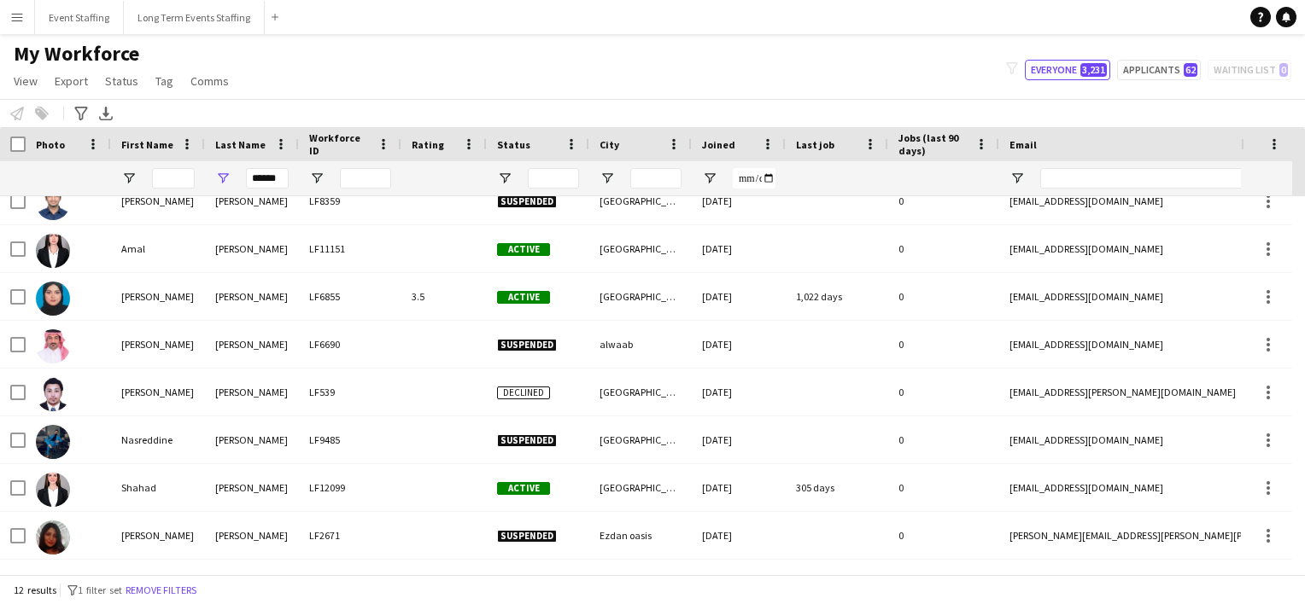
scroll to position [179, 0]
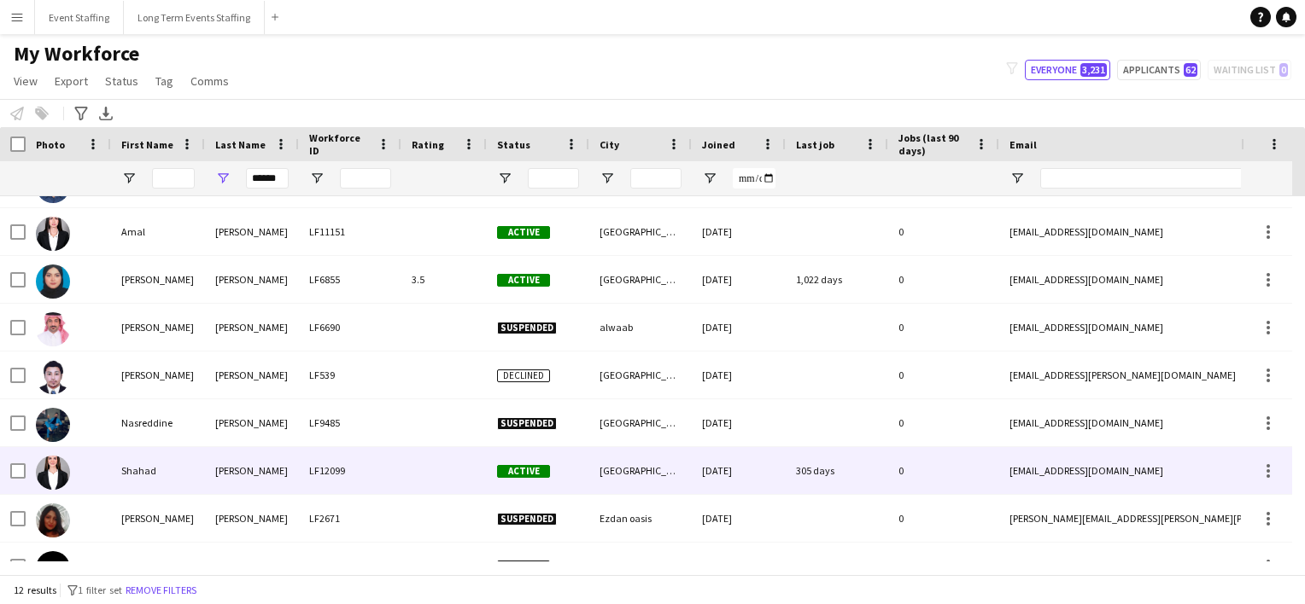
click at [255, 475] on div "[PERSON_NAME]" at bounding box center [252, 470] width 94 height 47
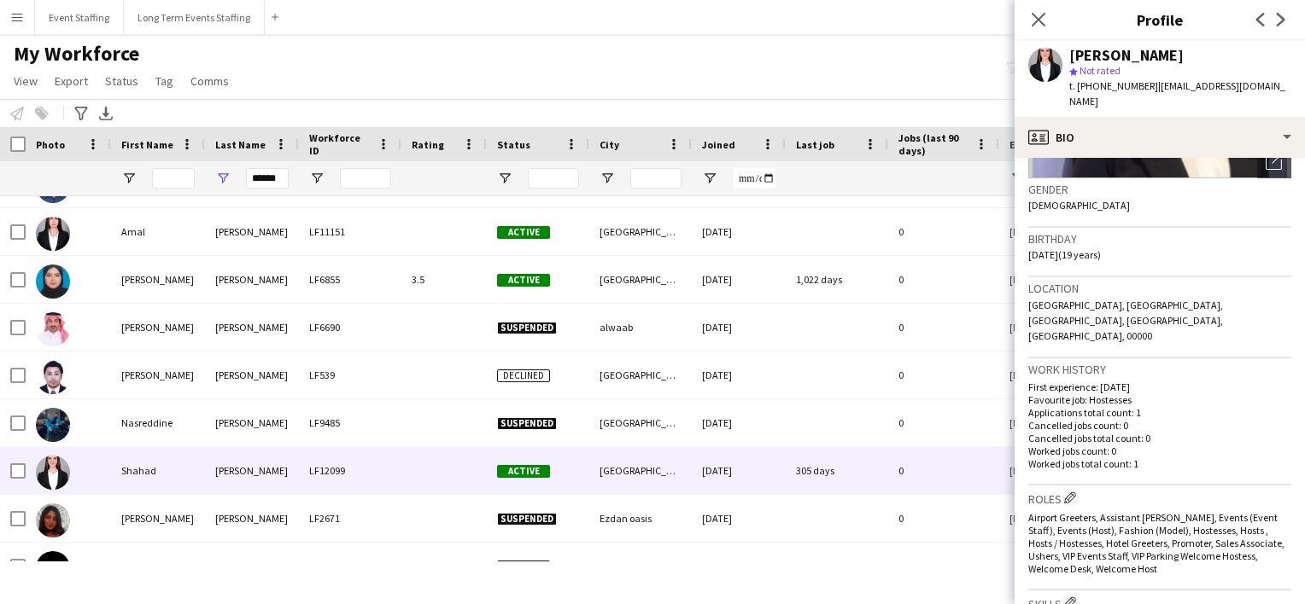
scroll to position [260, 0]
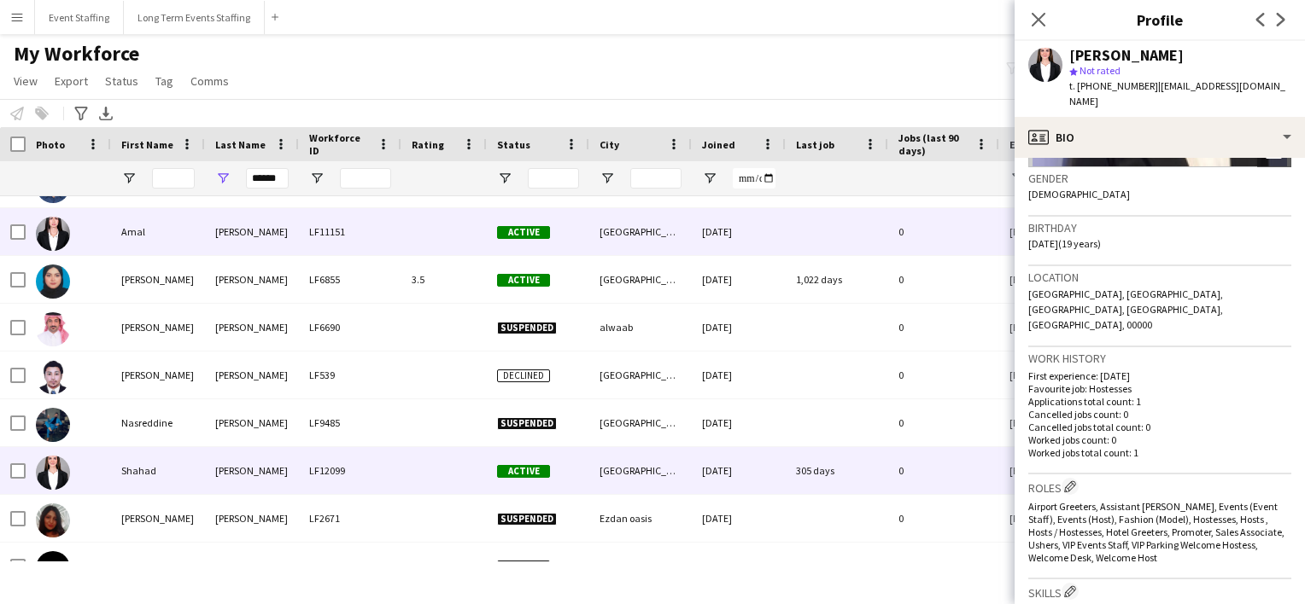
click at [229, 220] on div "[PERSON_NAME]" at bounding box center [252, 231] width 94 height 47
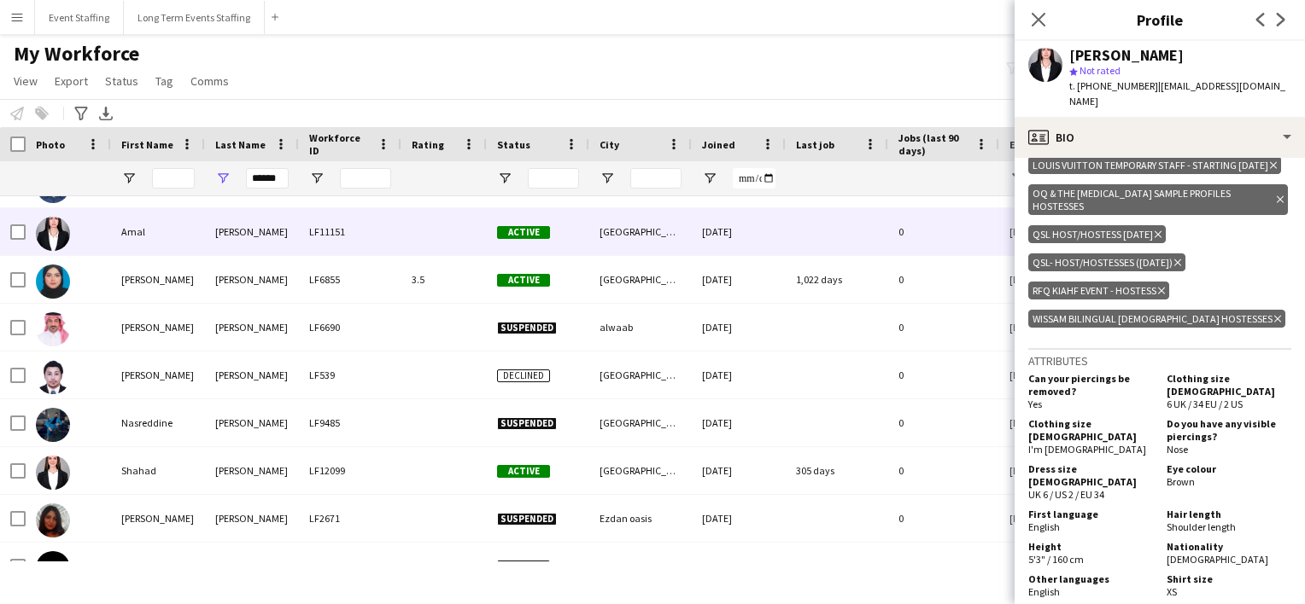
scroll to position [771, 0]
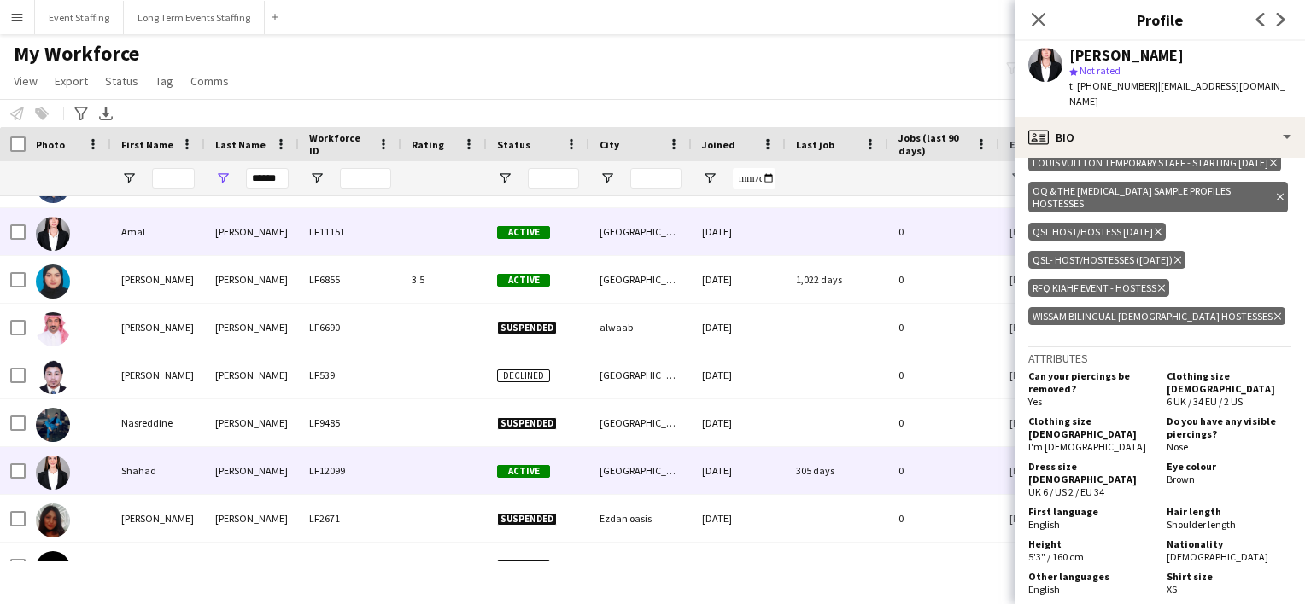
click at [456, 468] on div at bounding box center [443, 470] width 85 height 47
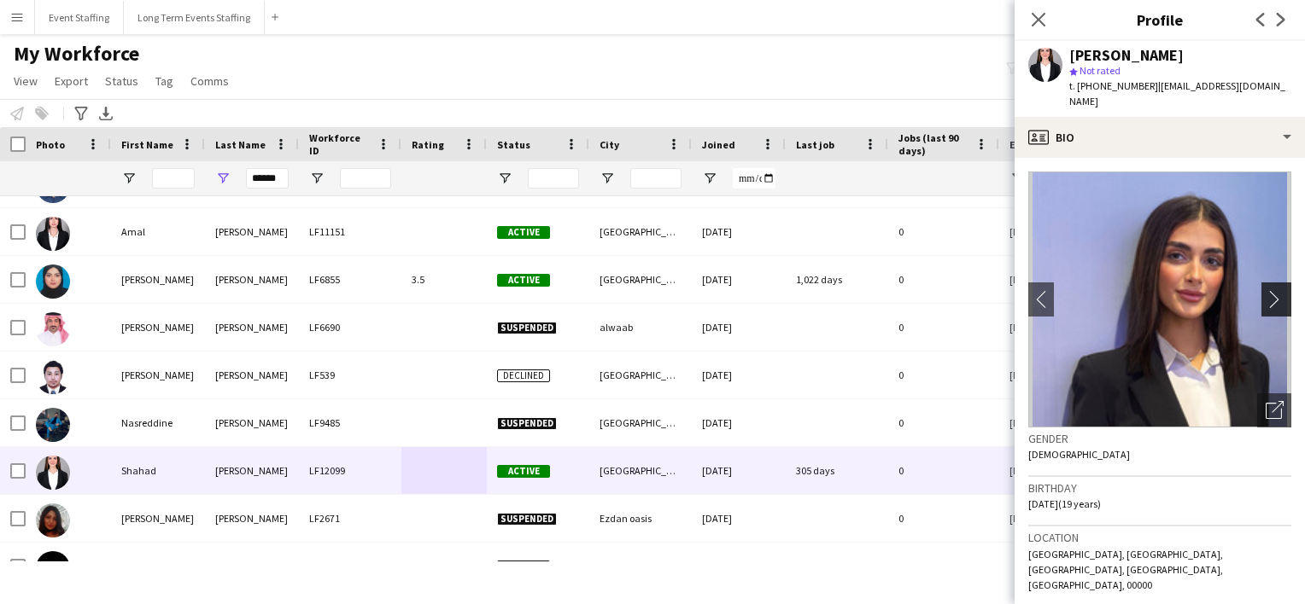
click at [1265, 290] on app-icon "chevron-right" at bounding box center [1278, 299] width 26 height 18
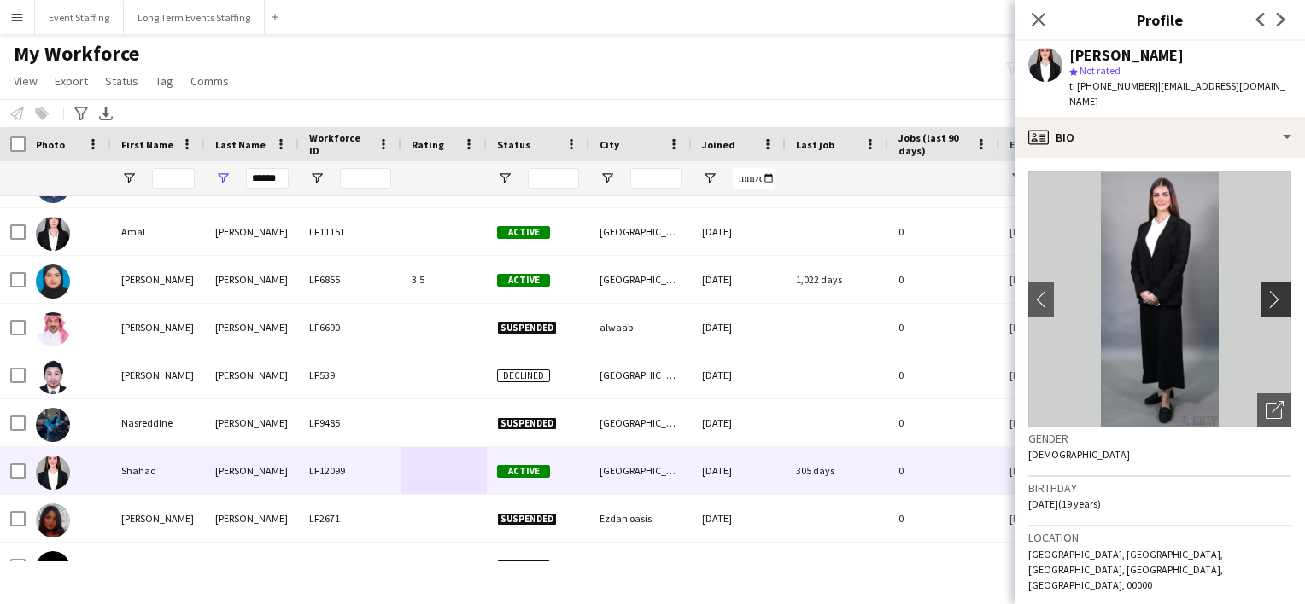
click at [1265, 290] on app-icon "chevron-right" at bounding box center [1278, 299] width 26 height 18
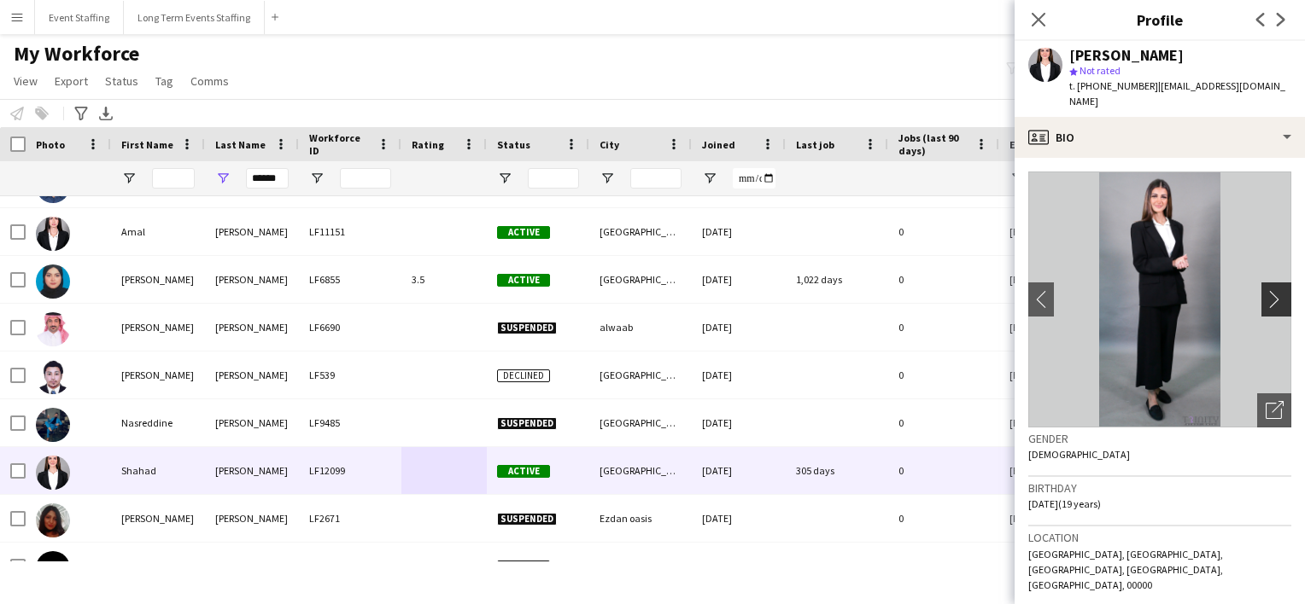
click at [1265, 290] on app-icon "chevron-right" at bounding box center [1278, 299] width 26 height 18
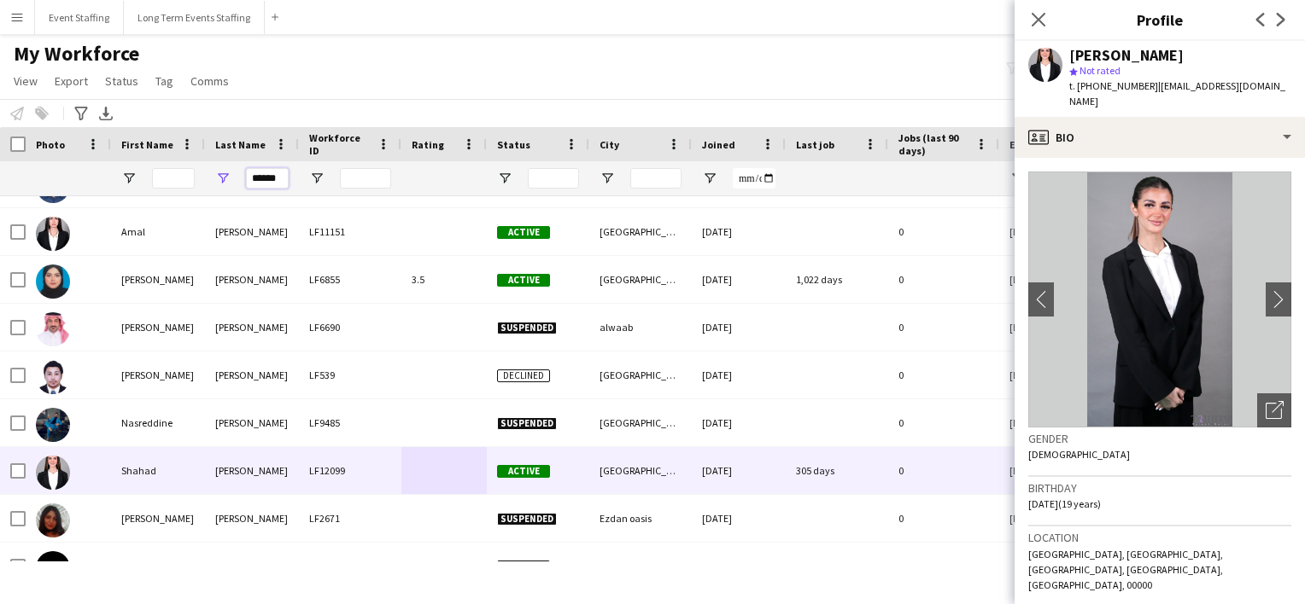
drag, startPoint x: 278, startPoint y: 178, endPoint x: 96, endPoint y: 152, distance: 184.5
click at [96, 152] on div "Workforce Details Photo First Name" at bounding box center [1049, 161] width 2099 height 69
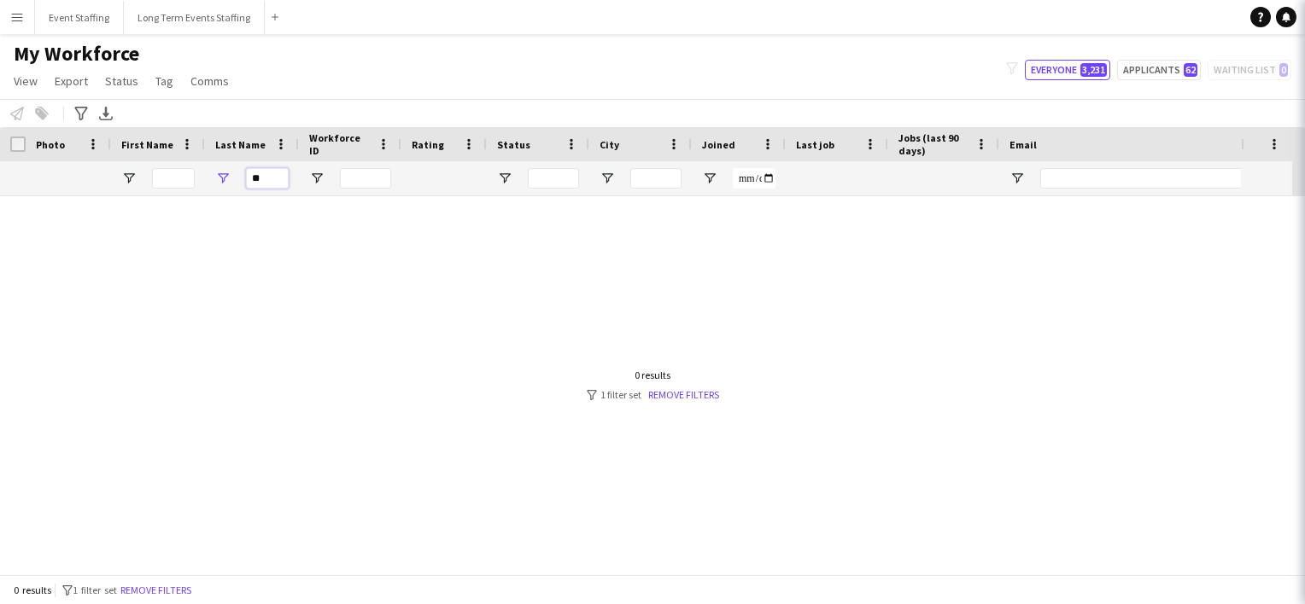
type input "*"
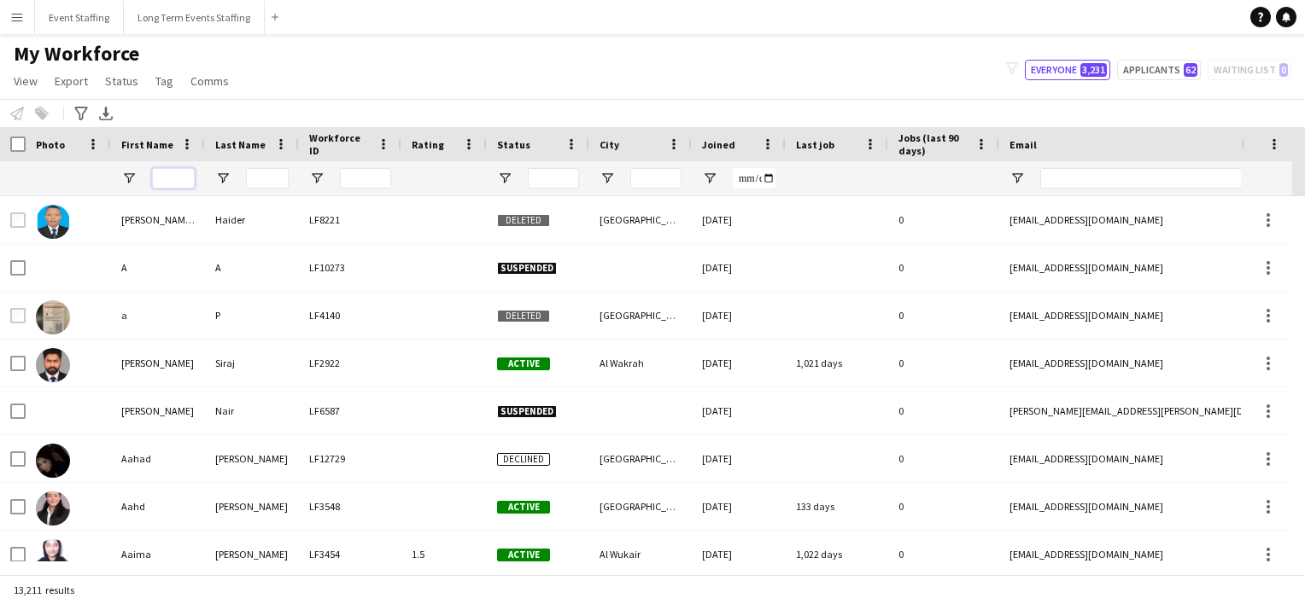
click at [157, 175] on input "First Name Filter Input" at bounding box center [173, 178] width 43 height 20
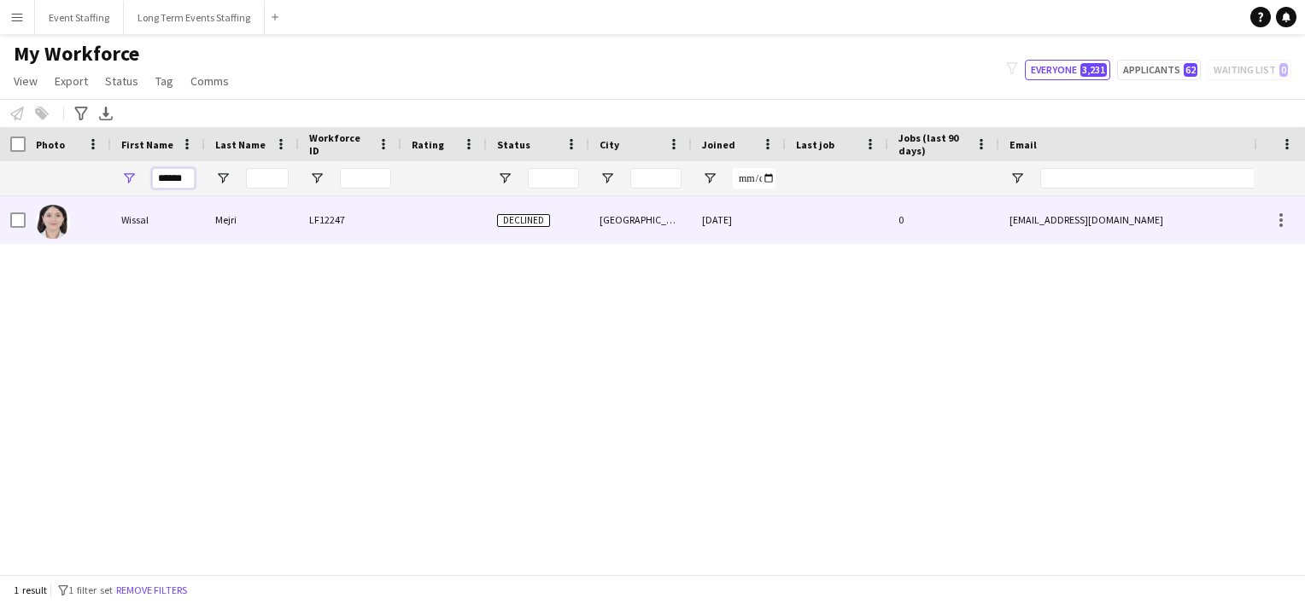
type input "******"
click at [178, 225] on div "Wissal" at bounding box center [158, 219] width 94 height 47
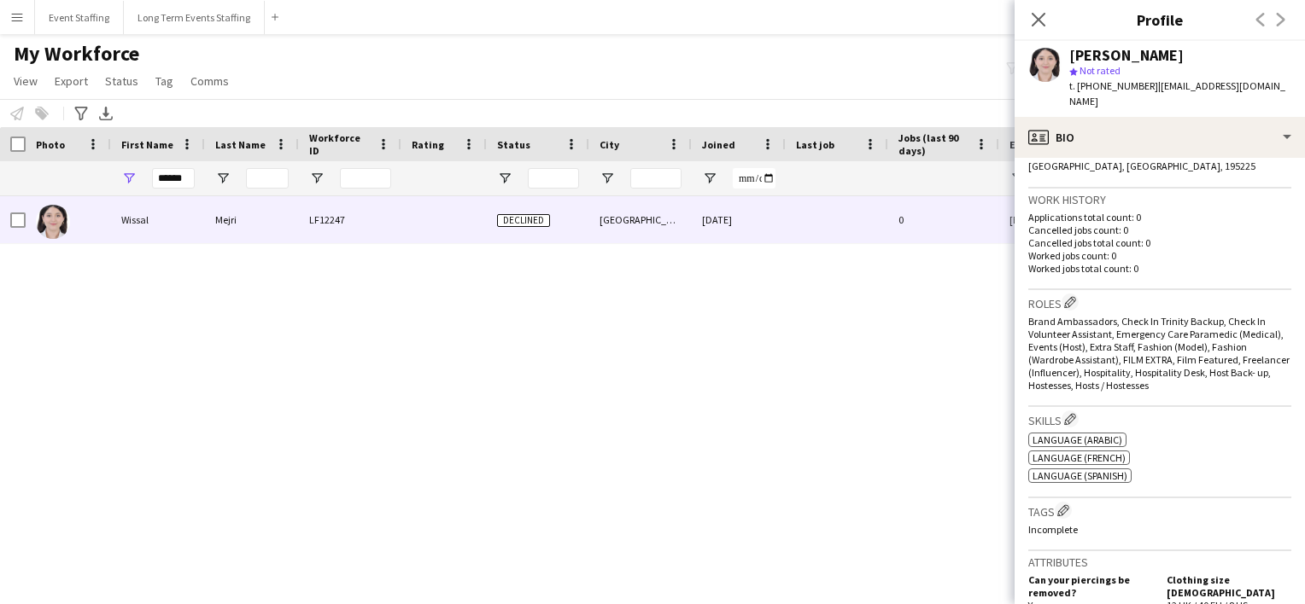
scroll to position [391, 0]
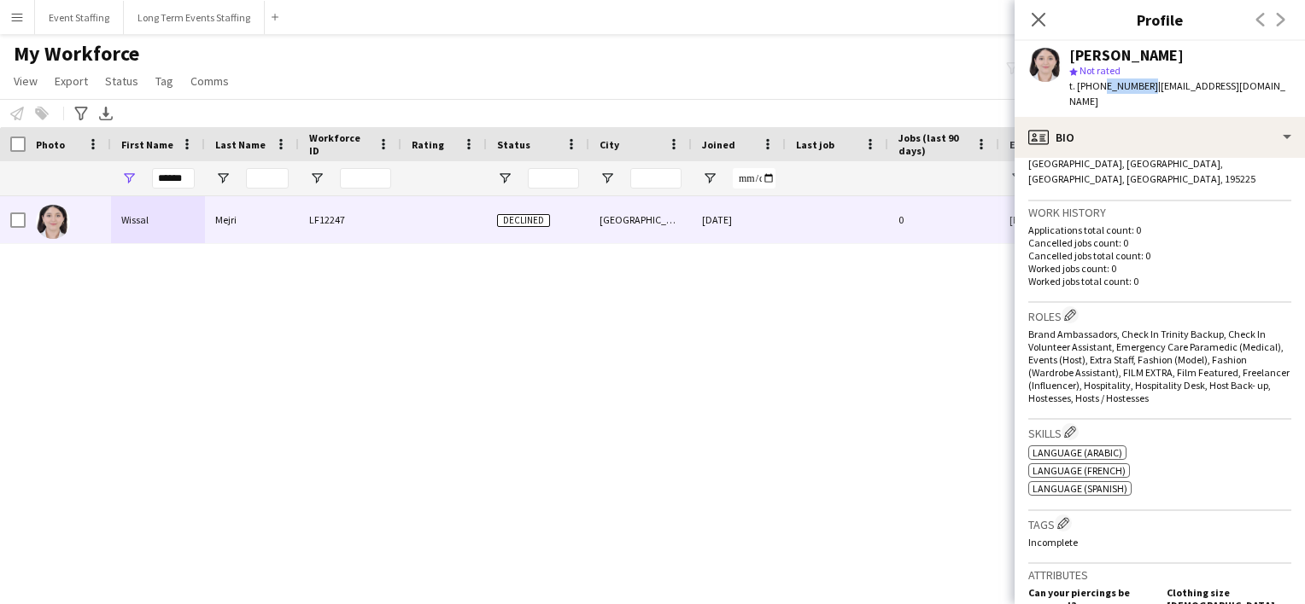
drag, startPoint x: 1139, startPoint y: 85, endPoint x: 1099, endPoint y: 83, distance: 40.2
click at [1099, 83] on span "t. [PHONE_NUMBER]" at bounding box center [1113, 85] width 89 height 13
copy span "55399259"
drag, startPoint x: 1099, startPoint y: 83, endPoint x: 1026, endPoint y: 20, distance: 96.2
click at [1026, 20] on div "Close pop-in" at bounding box center [1038, 19] width 48 height 39
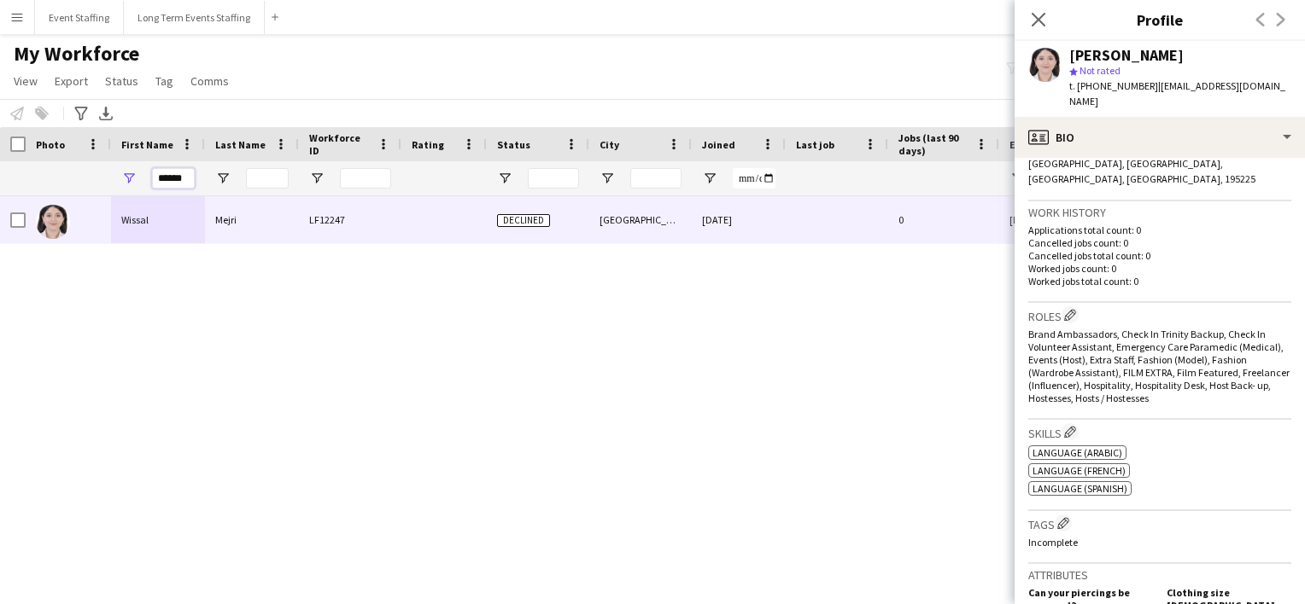
drag, startPoint x: 184, startPoint y: 180, endPoint x: 65, endPoint y: 141, distance: 125.8
click at [65, 141] on div "Workforce Details Photo First Name" at bounding box center [1049, 161] width 2099 height 69
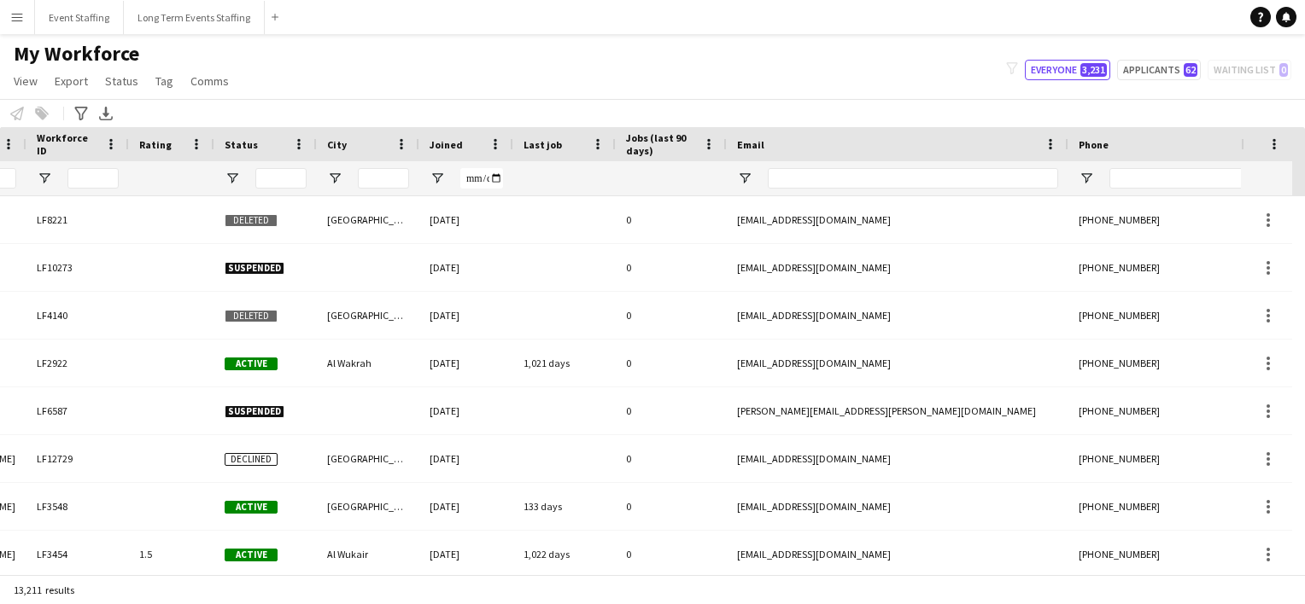
scroll to position [0, 381]
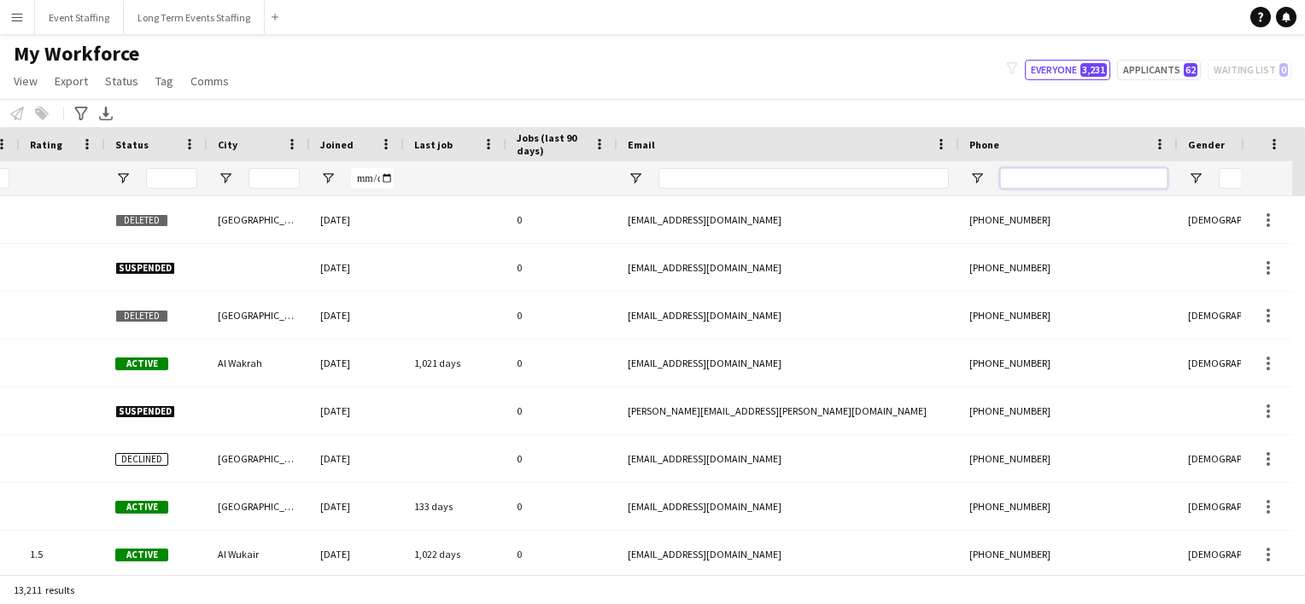
click at [1031, 181] on input "Phone Filter Input" at bounding box center [1083, 178] width 167 height 20
paste input "********"
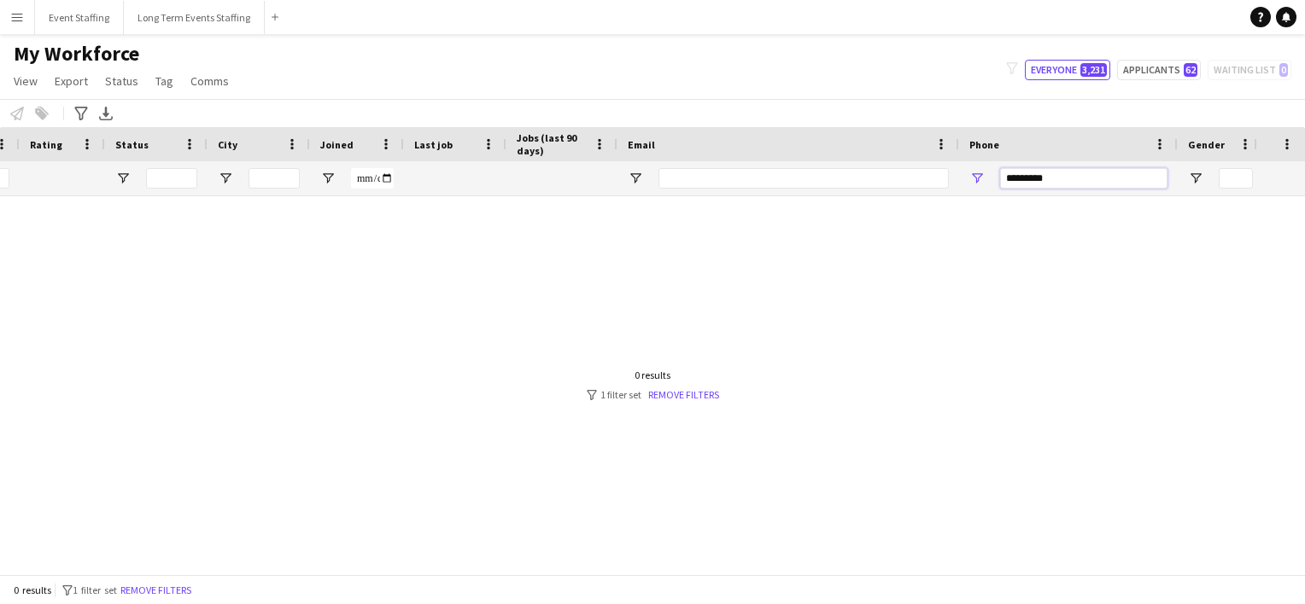
type input "********"
